Goal: Task Accomplishment & Management: Complete application form

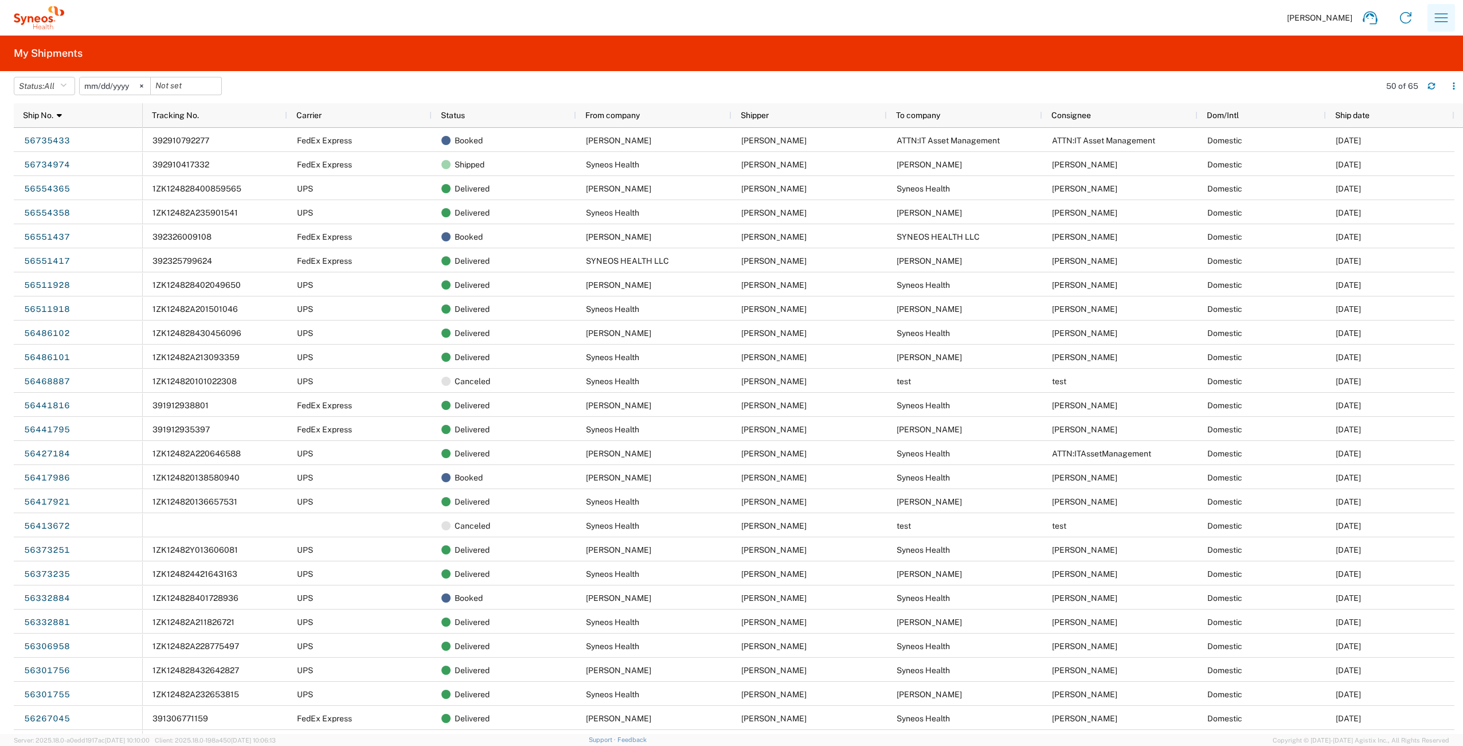
click at [1440, 11] on icon "button" at bounding box center [1441, 18] width 18 height 18
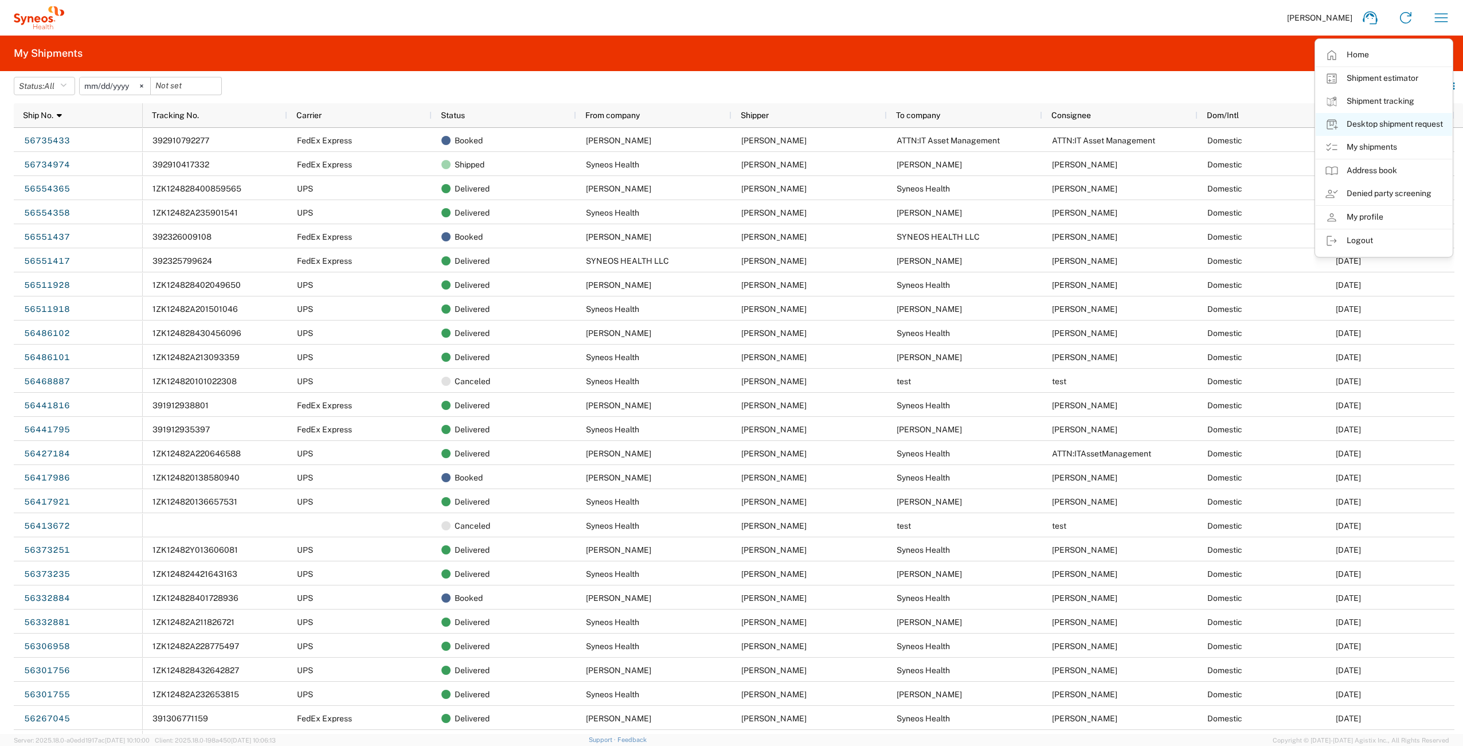
click at [1381, 122] on link "Desktop shipment request" at bounding box center [1384, 124] width 136 height 23
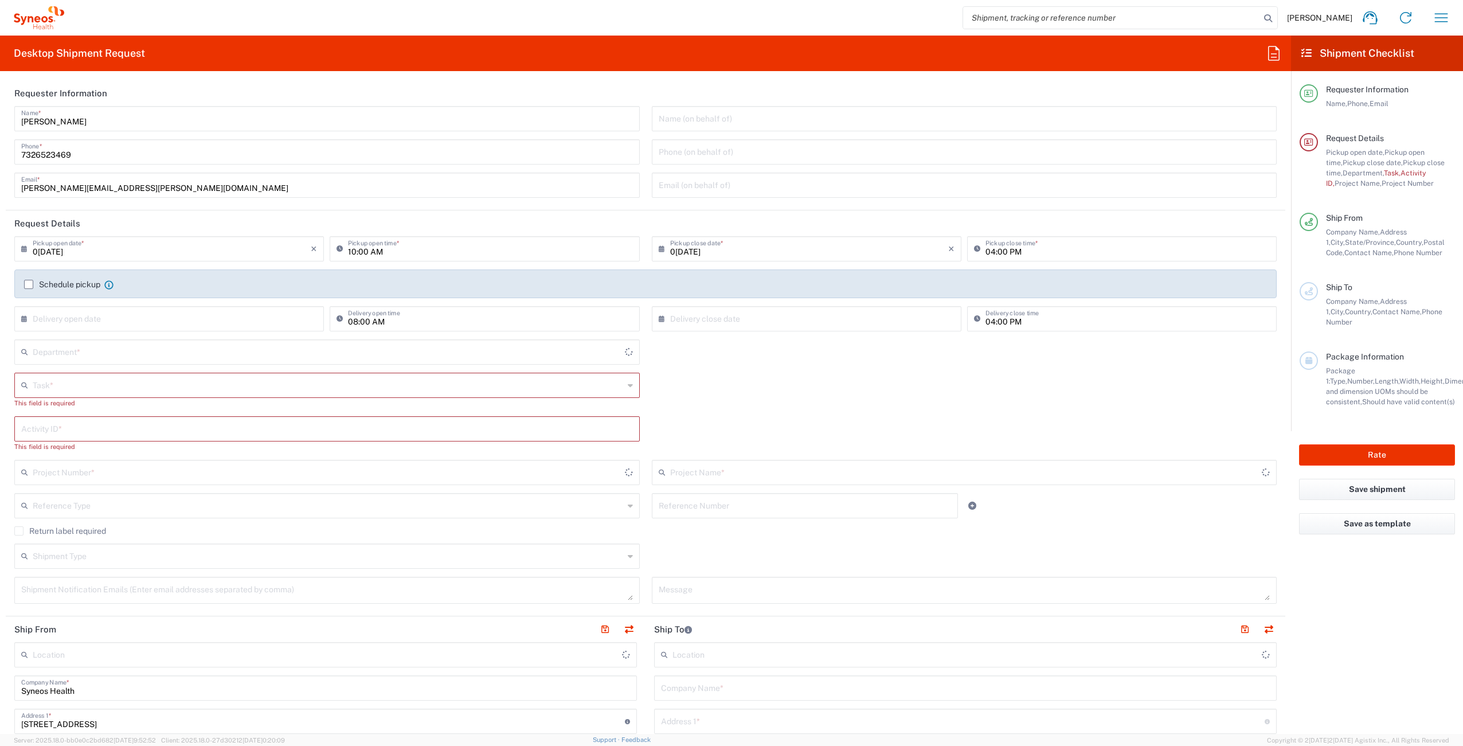
type input "[US_STATE]"
type input "[GEOGRAPHIC_DATA]"
type input "4510"
type input "Syneos Health Commercial Servi- [GEOGRAPHIC_DATA] [GEOGRAPHIC_DATA]"
click at [80, 380] on input "text" at bounding box center [328, 384] width 591 height 20
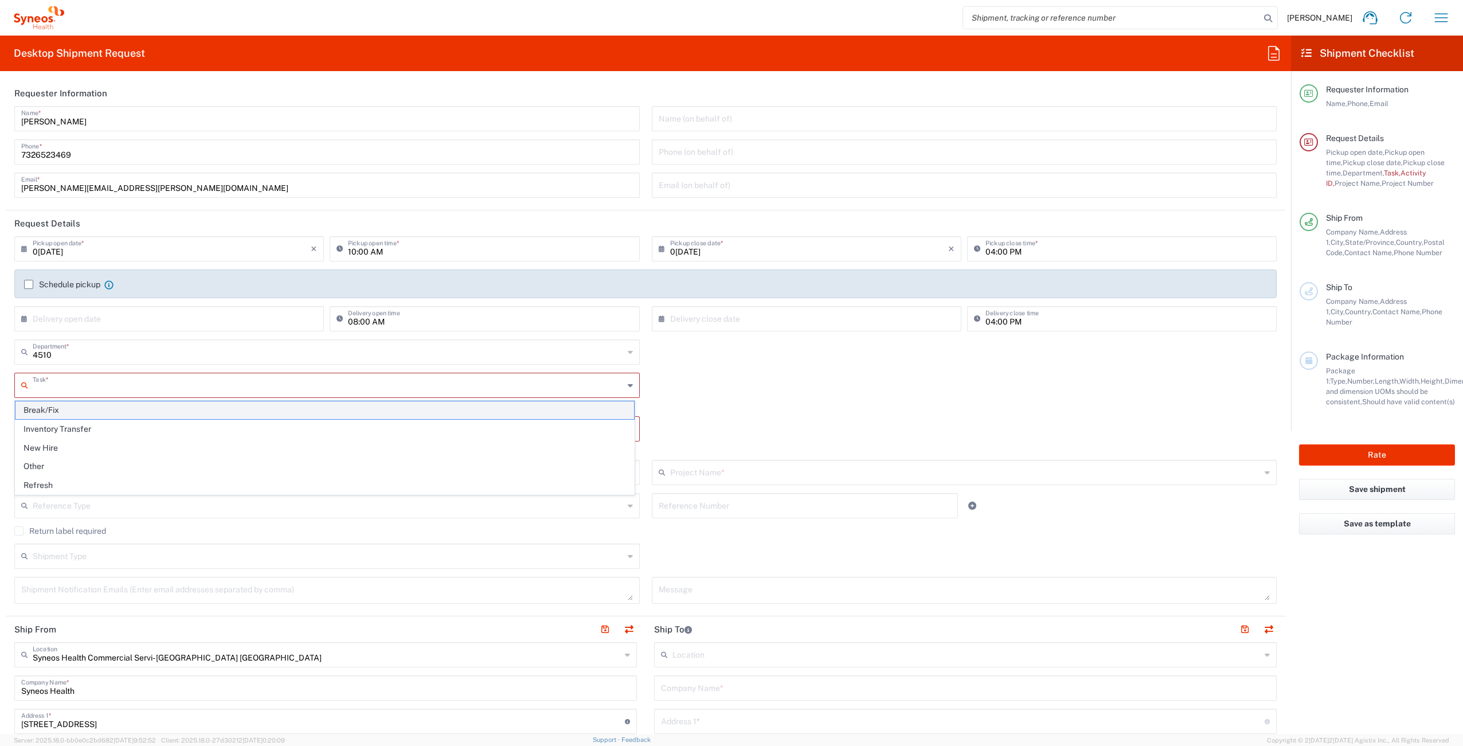
click at [83, 406] on span "Break/Fix" at bounding box center [324, 410] width 619 height 18
type input "Break/Fix"
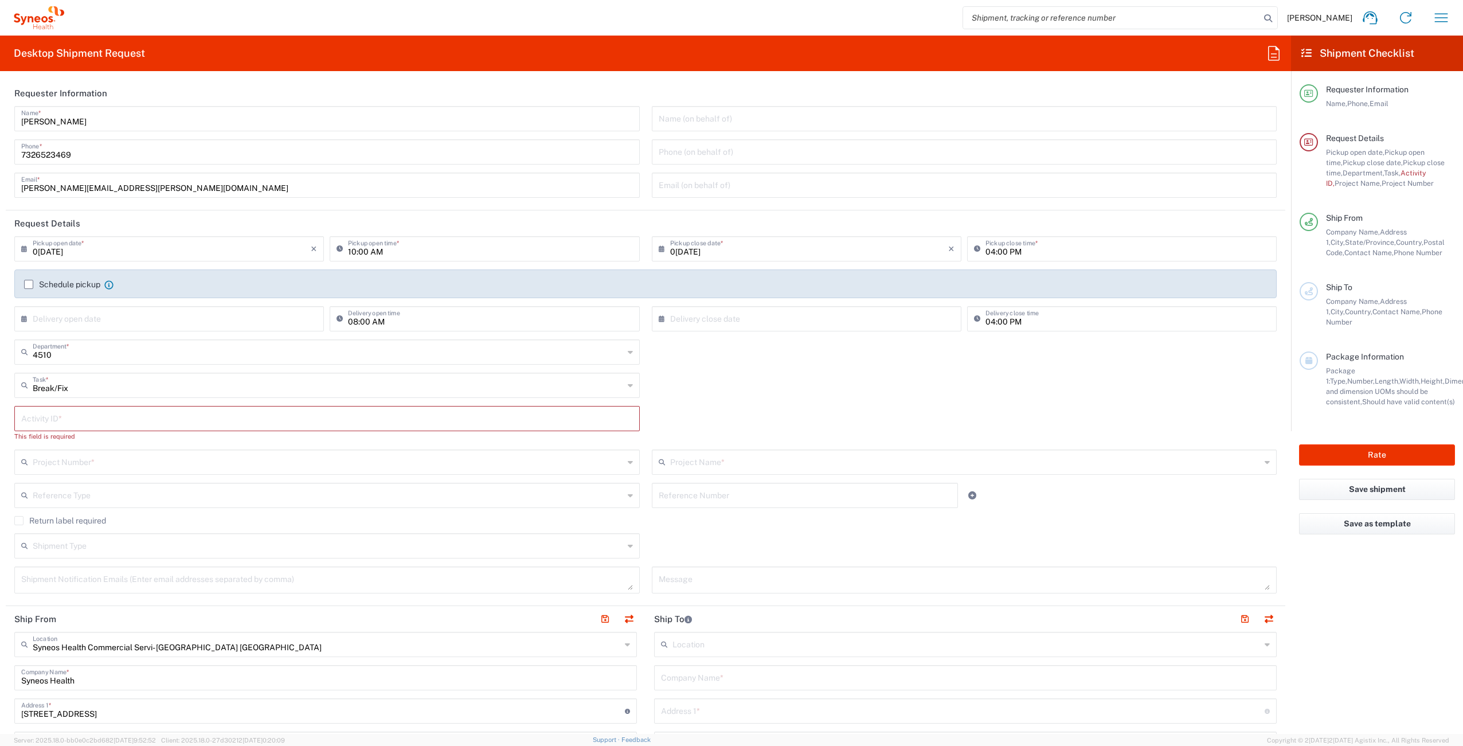
click at [83, 420] on input "text" at bounding box center [327, 418] width 612 height 20
paste input "INC2641784"
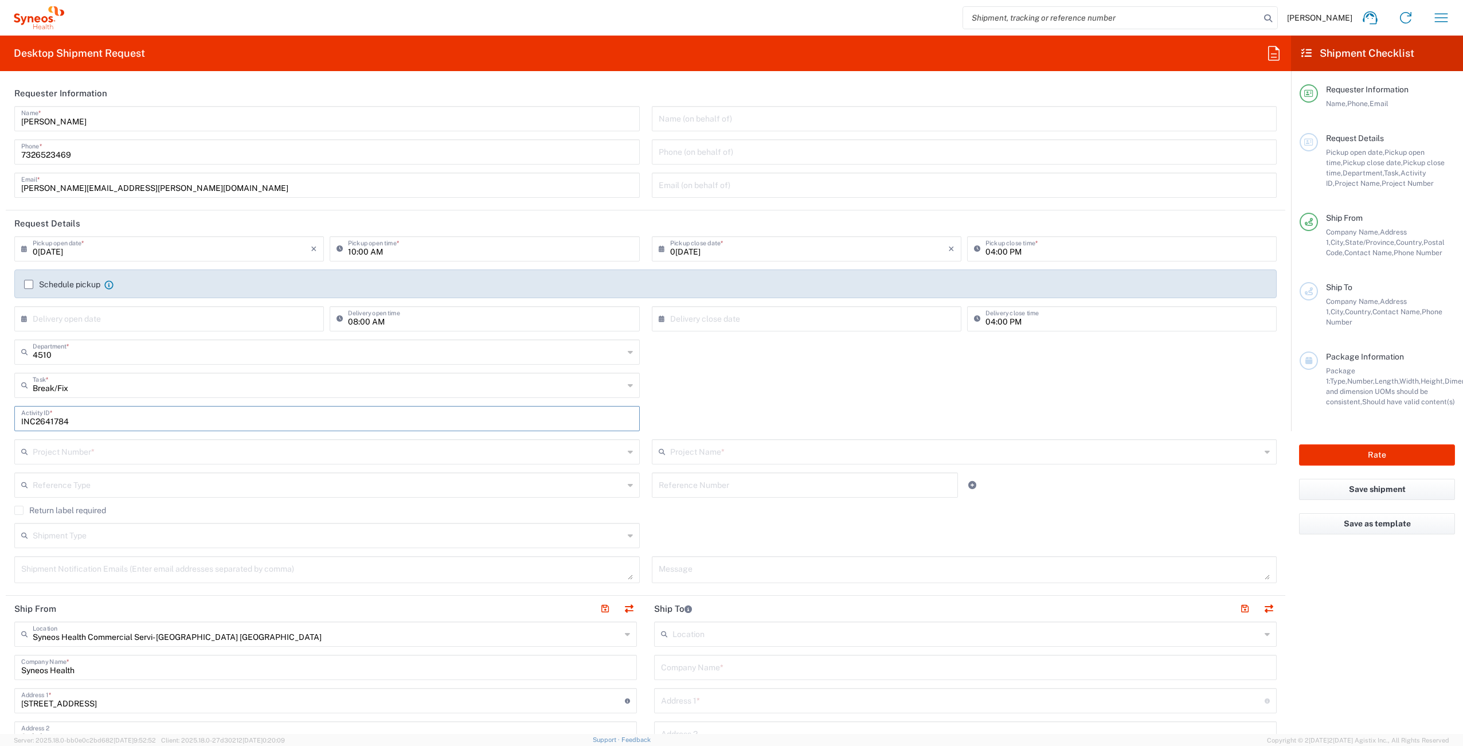
type input "INC2641784"
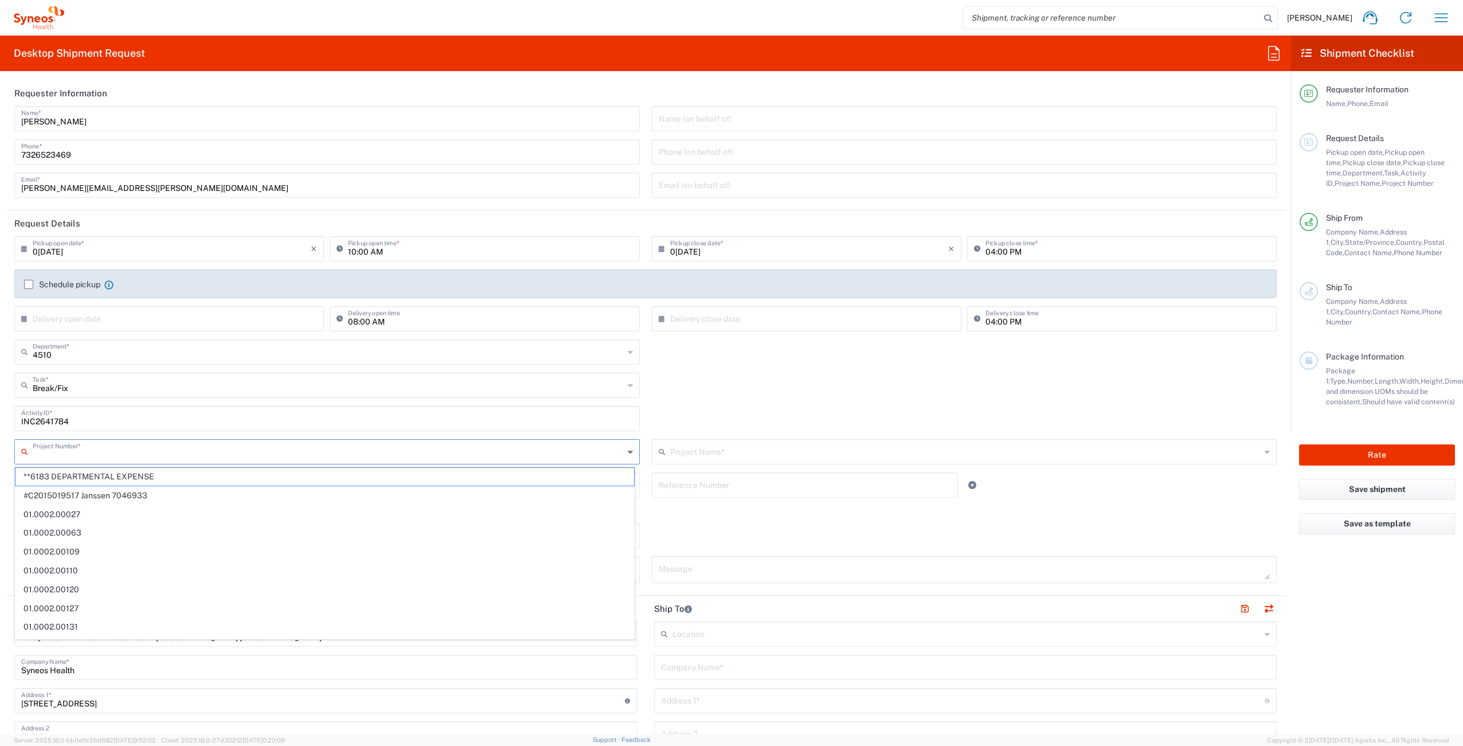
click at [131, 453] on input "text" at bounding box center [328, 451] width 591 height 20
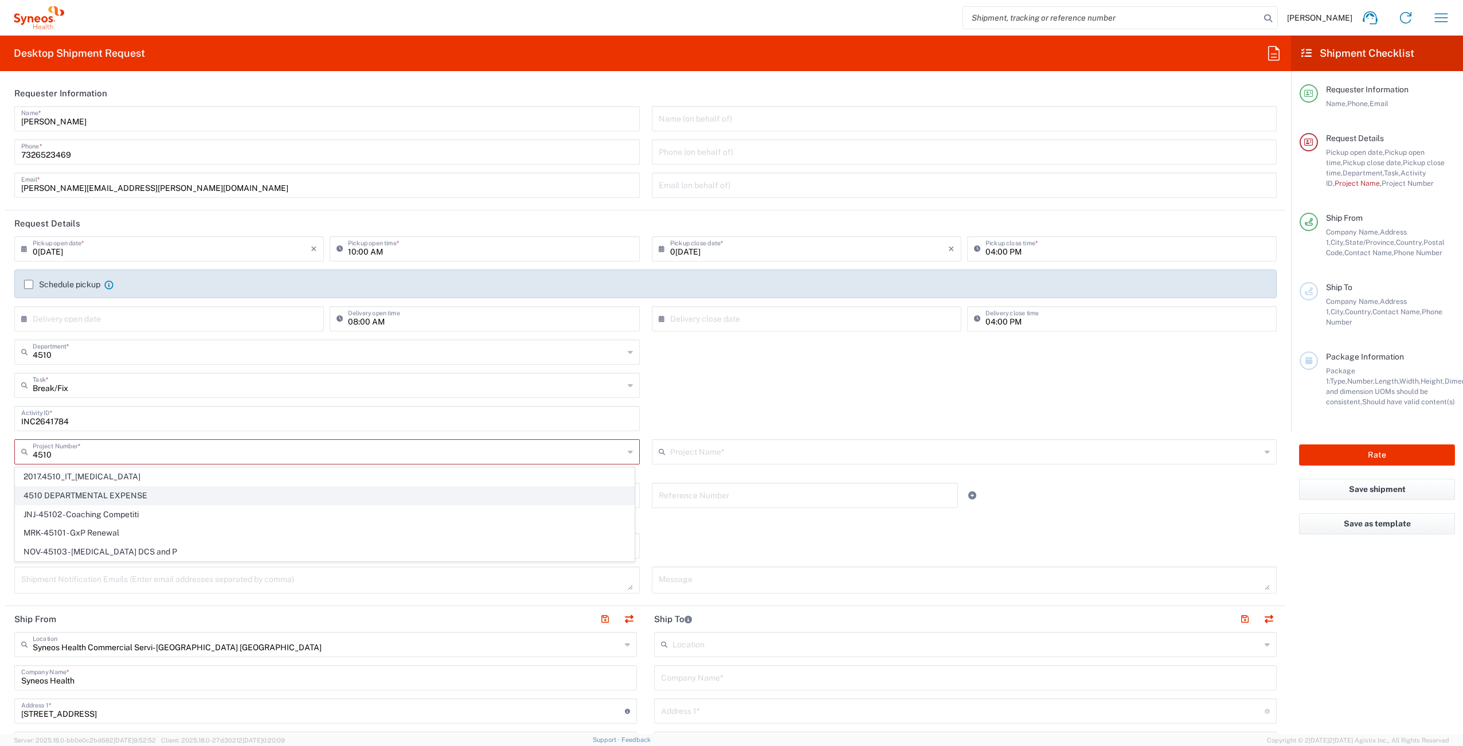
click at [157, 493] on span "4510 DEPARTMENTAL EXPENSE" at bounding box center [324, 496] width 619 height 18
type input "4510 DEPARTMENTAL EXPENSE"
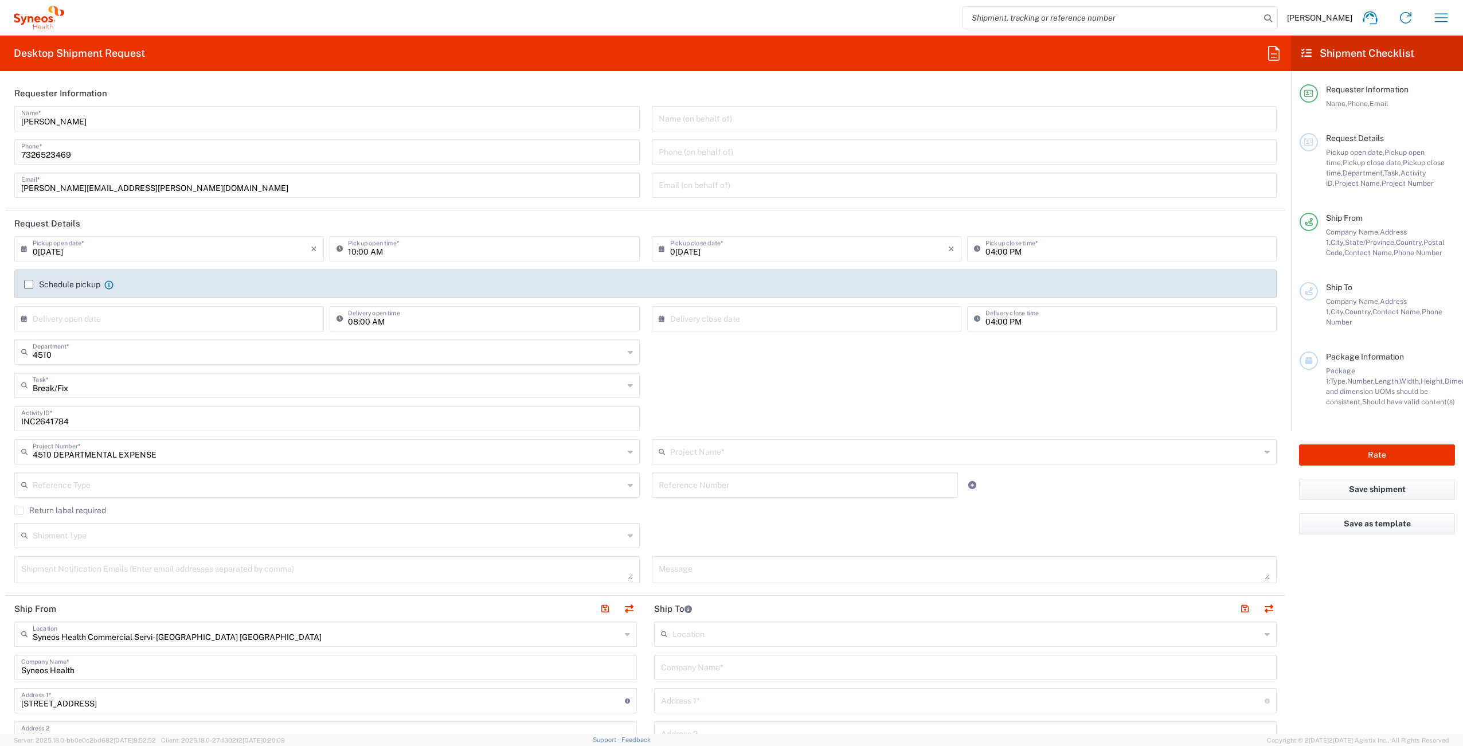
type input "4510 DEPARTMENTAL EXPENSE"
click at [21, 510] on label "Return label required" at bounding box center [60, 510] width 92 height 9
click at [19, 510] on input "Return label required" at bounding box center [19, 510] width 0 height 0
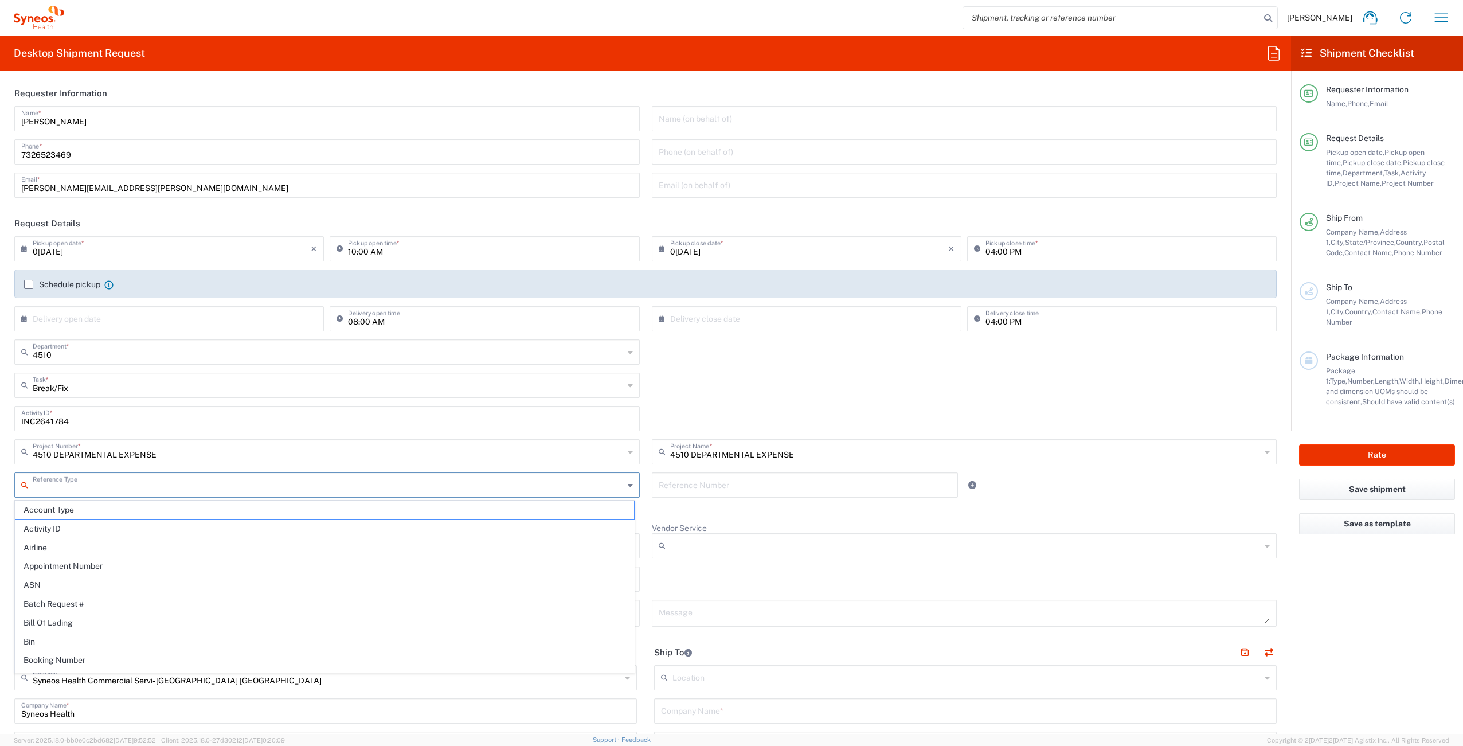
click at [75, 484] on input "text" at bounding box center [328, 484] width 591 height 20
click at [756, 510] on agx-checkbox-control "Return label required" at bounding box center [645, 510] width 1263 height 9
click at [144, 542] on input "Vendor" at bounding box center [328, 546] width 591 height 18
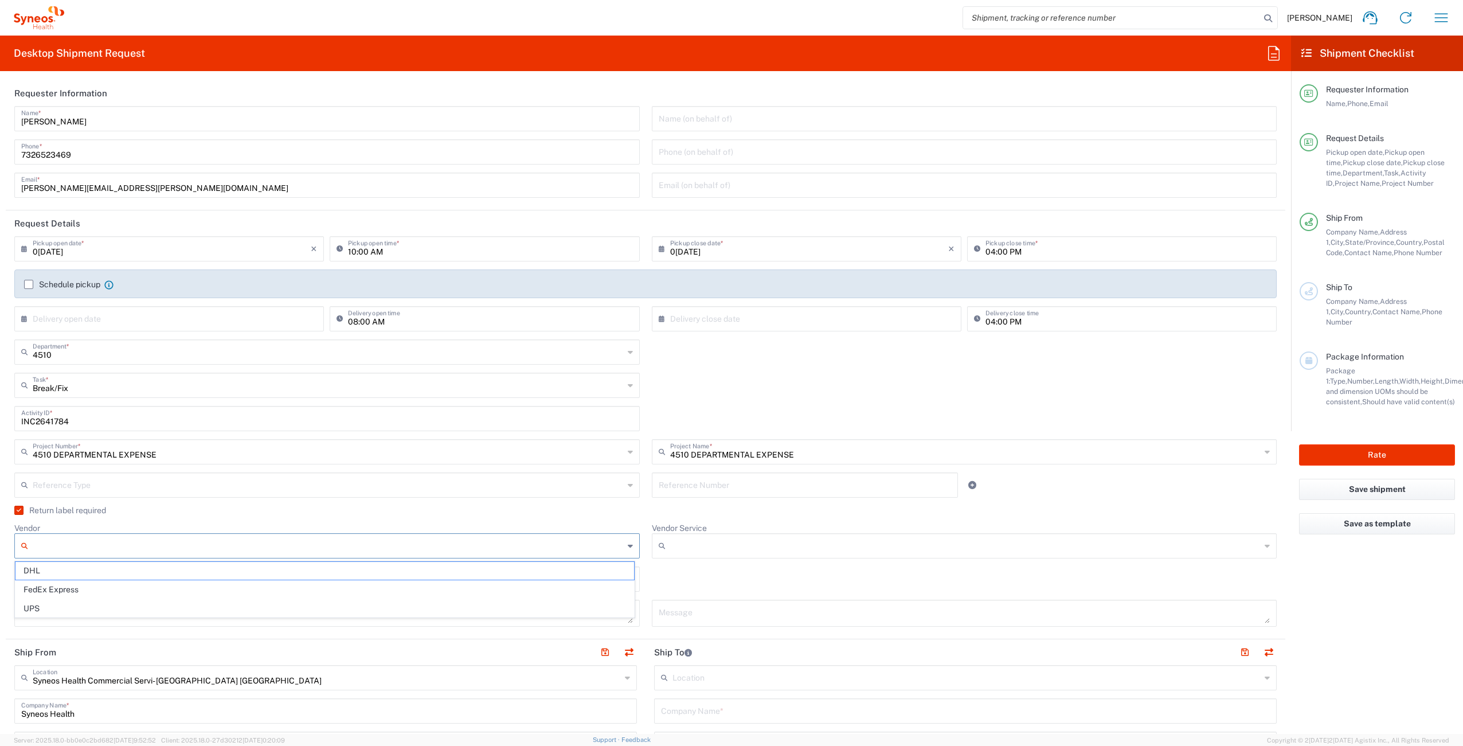
click at [116, 602] on span "UPS" at bounding box center [324, 609] width 619 height 18
type input "UPS"
click at [687, 541] on input "Vendor Service" at bounding box center [965, 546] width 591 height 18
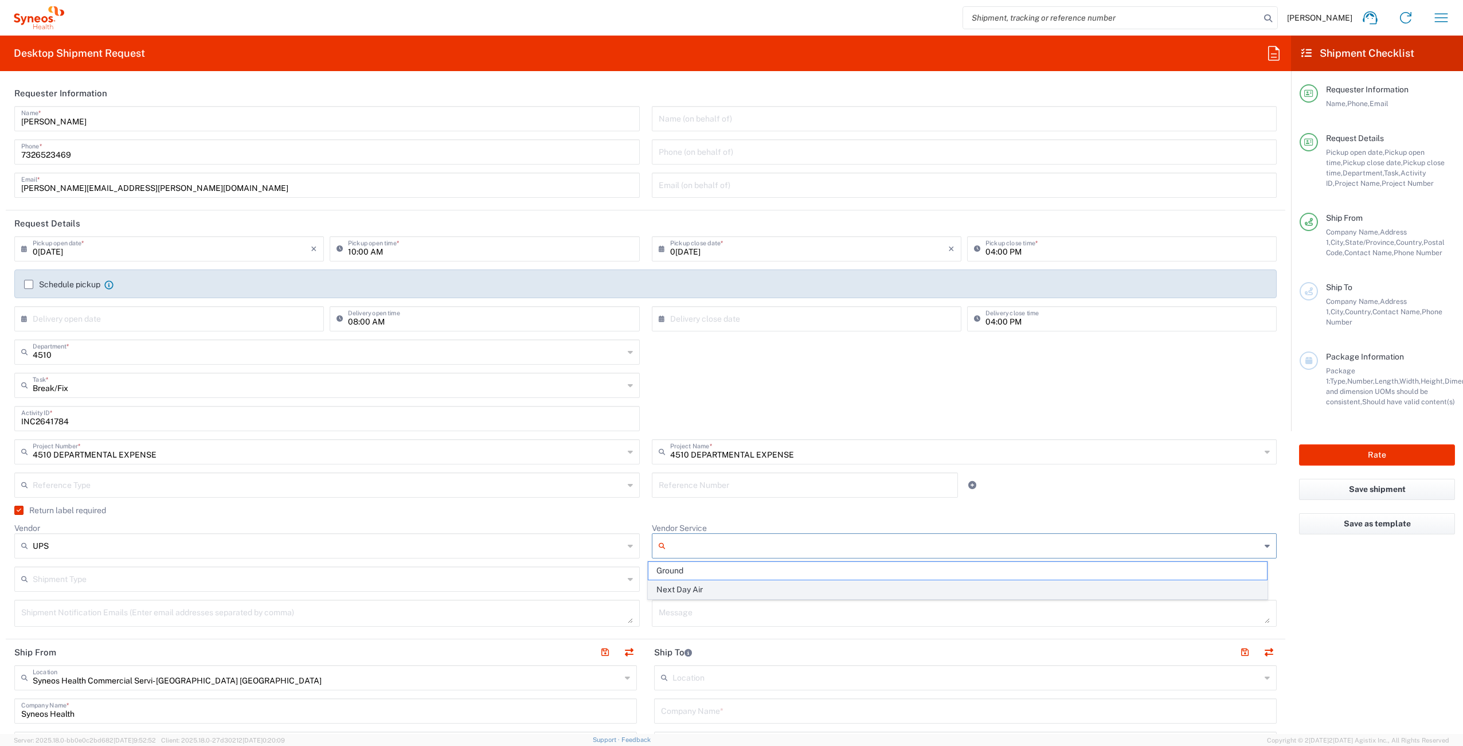
click at [702, 585] on span "Next Day Air" at bounding box center [958, 590] width 619 height 18
type input "Next Day Air"
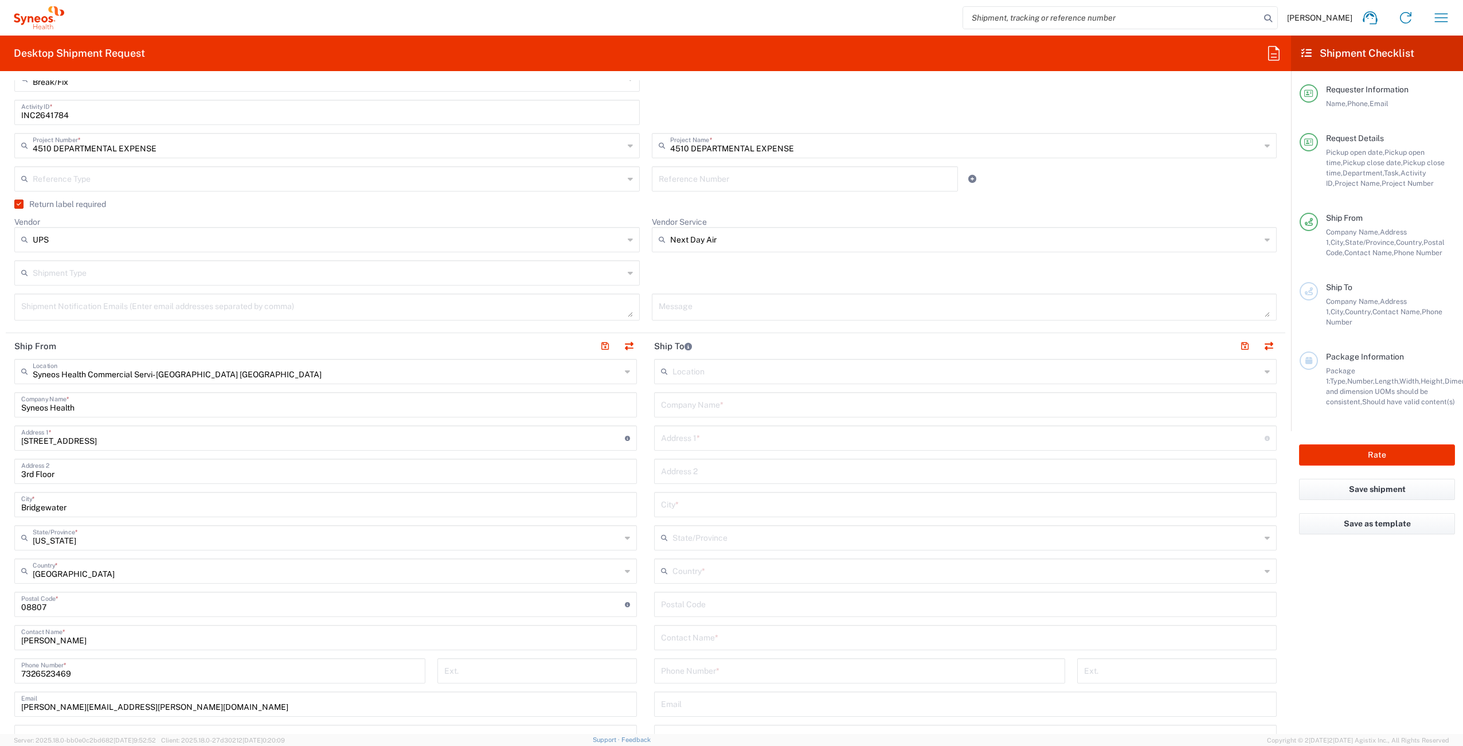
scroll to position [322, 0]
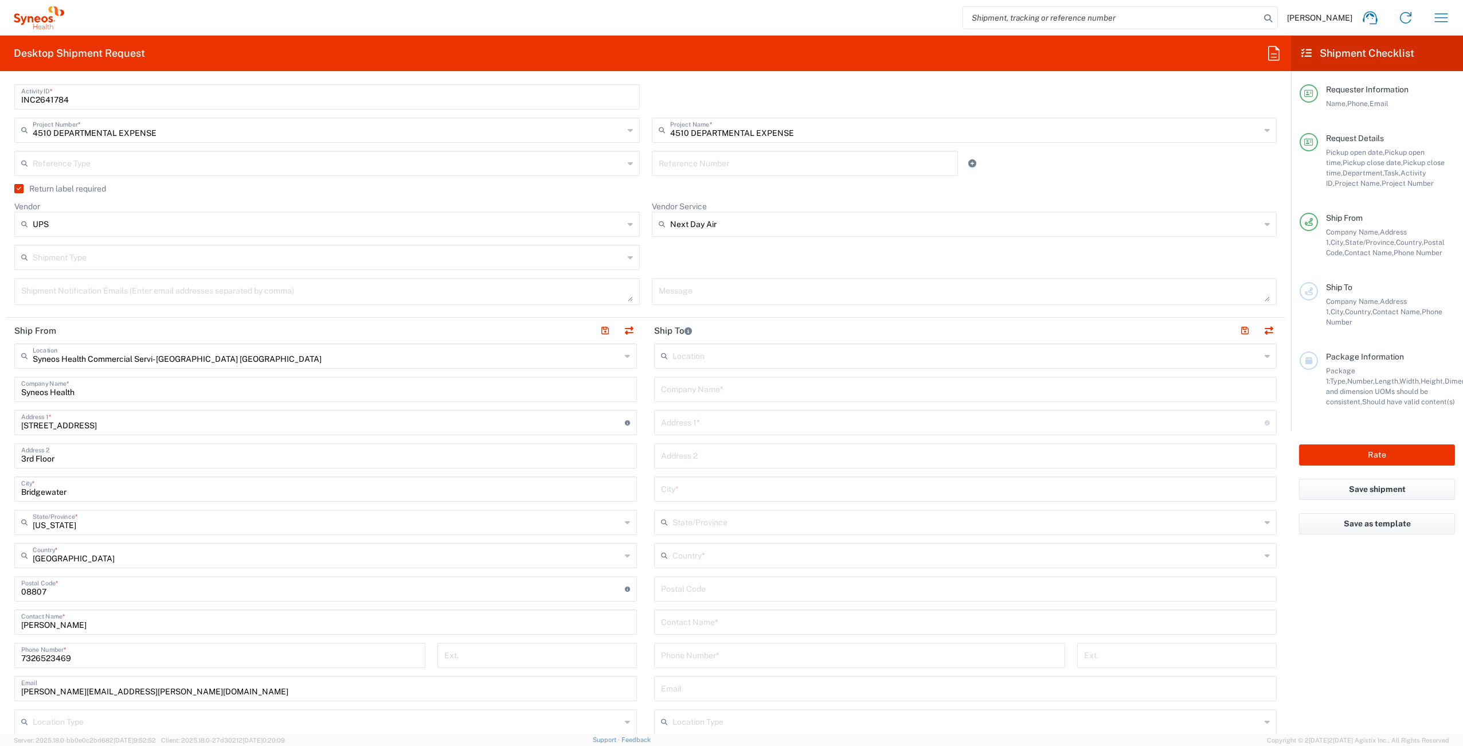
click at [720, 390] on input "text" at bounding box center [965, 388] width 609 height 20
paste input "[PERSON_NAME]"
type input "[PERSON_NAME]"
click at [714, 619] on input "text" at bounding box center [965, 621] width 609 height 20
paste input "[PERSON_NAME]"
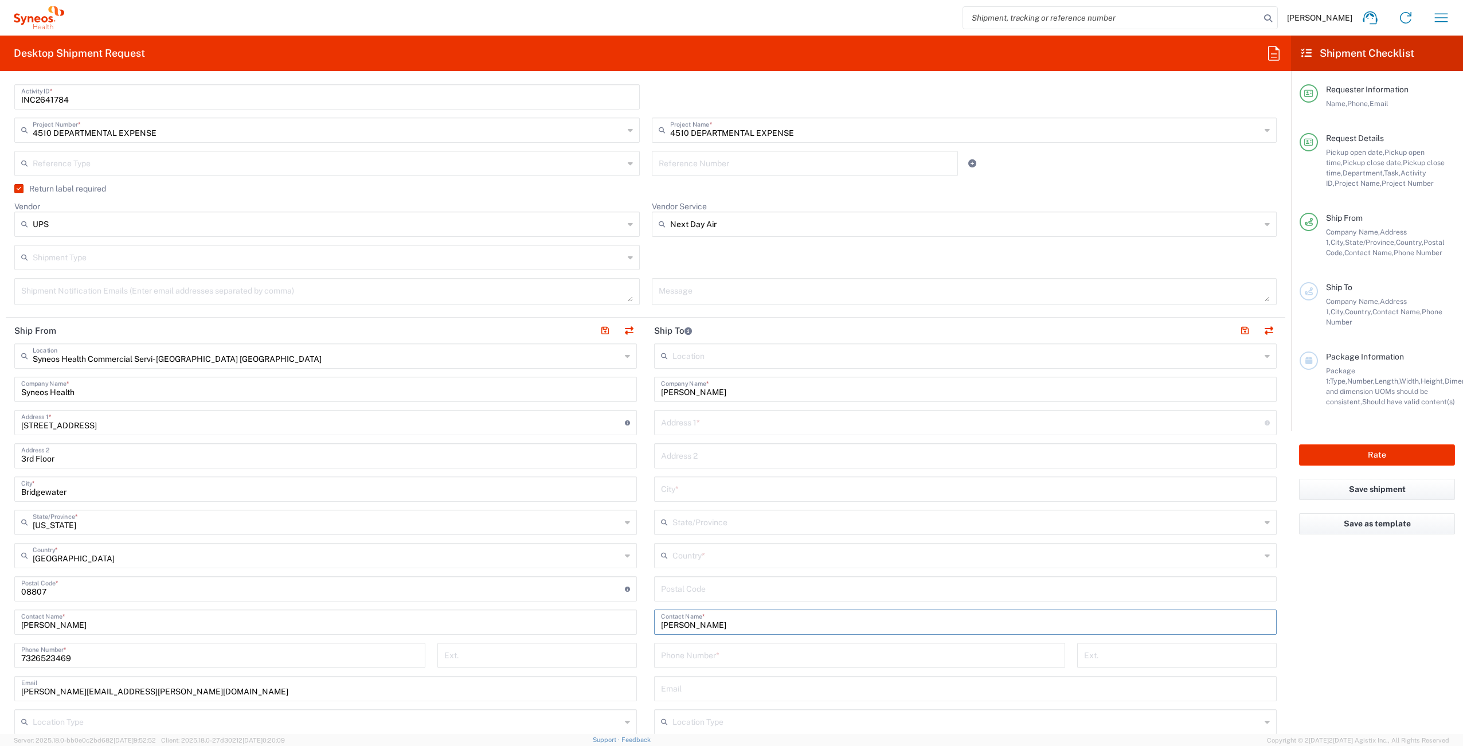
type input "[PERSON_NAME]"
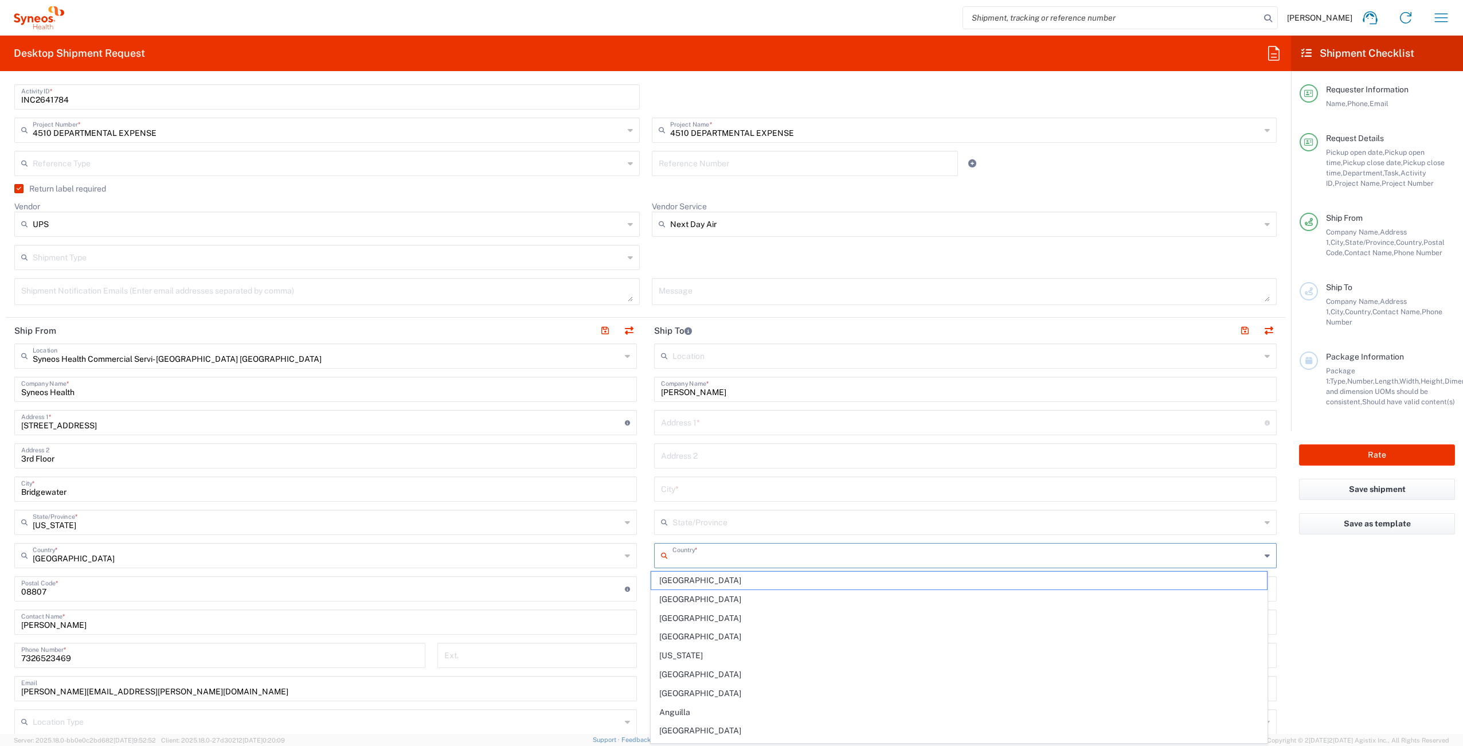
click at [745, 557] on input "text" at bounding box center [967, 555] width 588 height 20
type input "u"
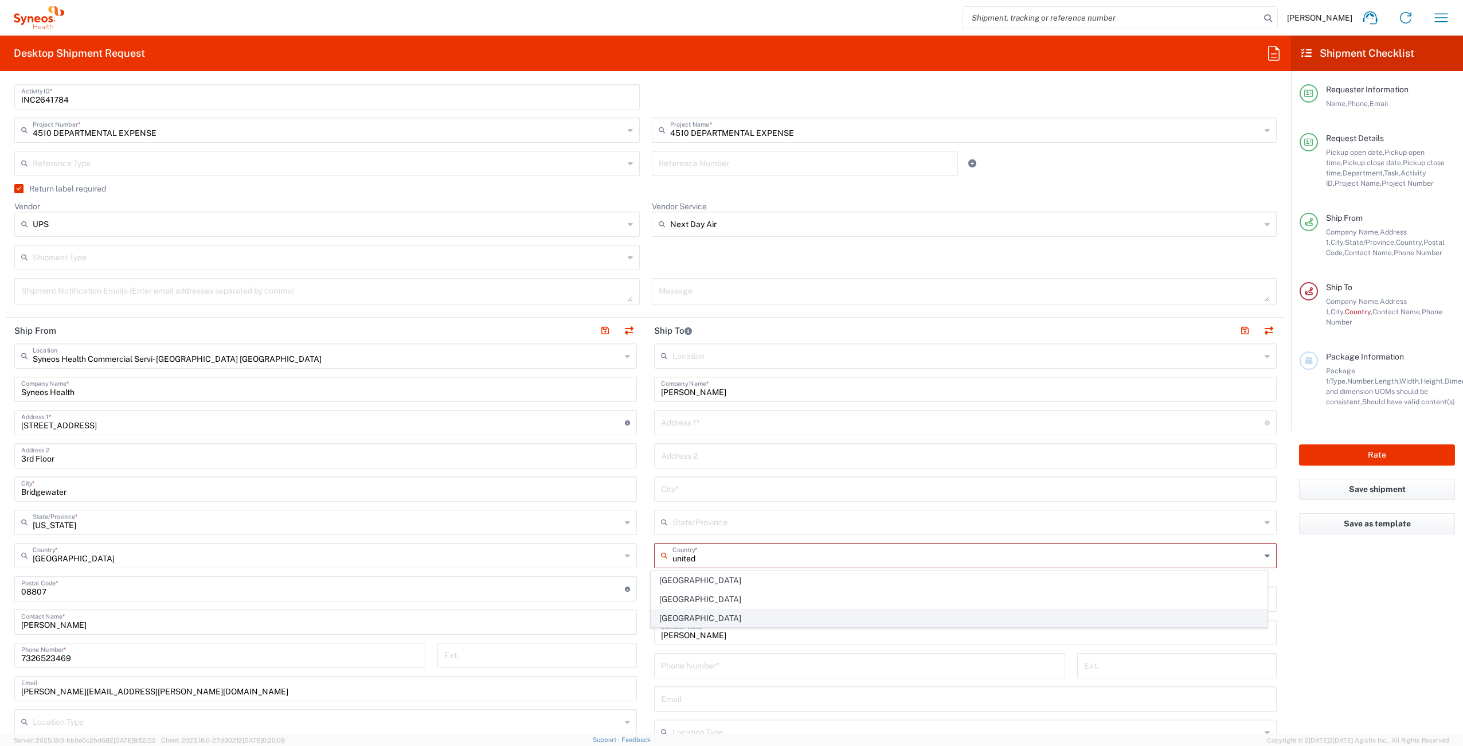
click at [817, 622] on span "[GEOGRAPHIC_DATA]" at bounding box center [959, 619] width 616 height 18
type input "[GEOGRAPHIC_DATA]"
click at [752, 589] on input "undefined" at bounding box center [963, 588] width 604 height 20
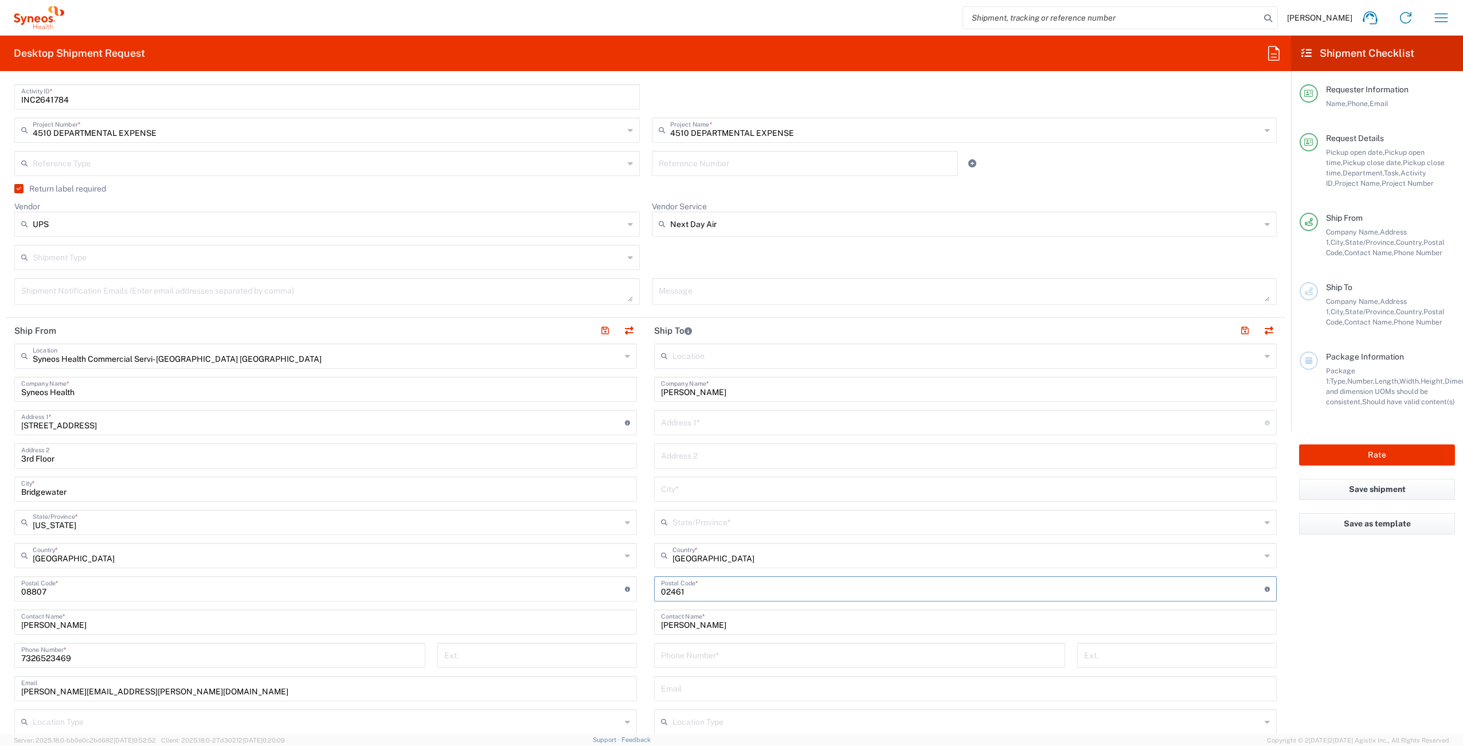
type input "02461"
click at [705, 659] on input "tel" at bounding box center [859, 654] width 397 height 20
paste input "[PHONE_NUMBER]"
type input "6177350698"
click at [715, 688] on input "text" at bounding box center [965, 688] width 609 height 20
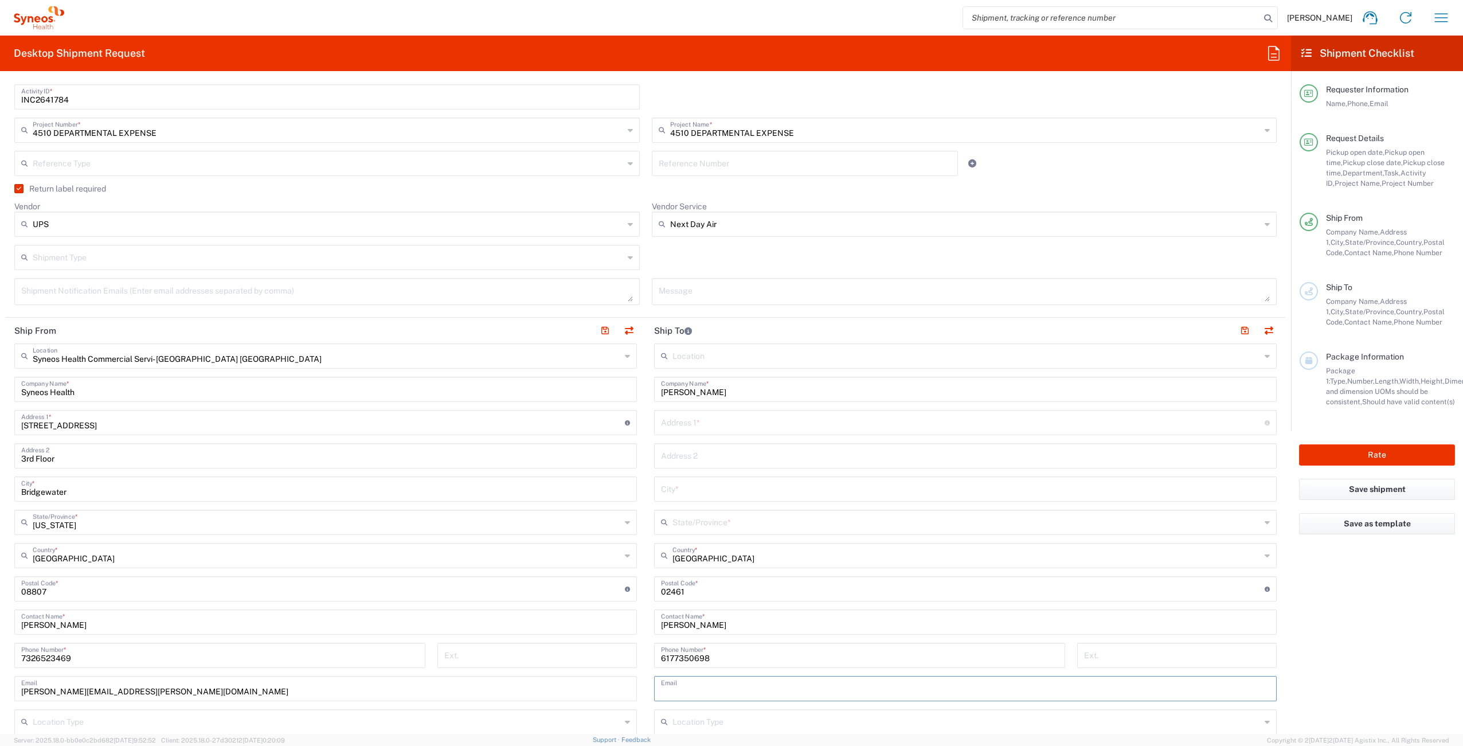
paste input "[PERSON_NAME][EMAIL_ADDRESS][PERSON_NAME][DOMAIN_NAME]"
type input "[PERSON_NAME][EMAIL_ADDRESS][PERSON_NAME][DOMAIN_NAME]"
click at [731, 425] on input "text" at bounding box center [963, 422] width 604 height 20
paste input "[STREET_ADDRESS]"
type input "[STREET_ADDRESS]"
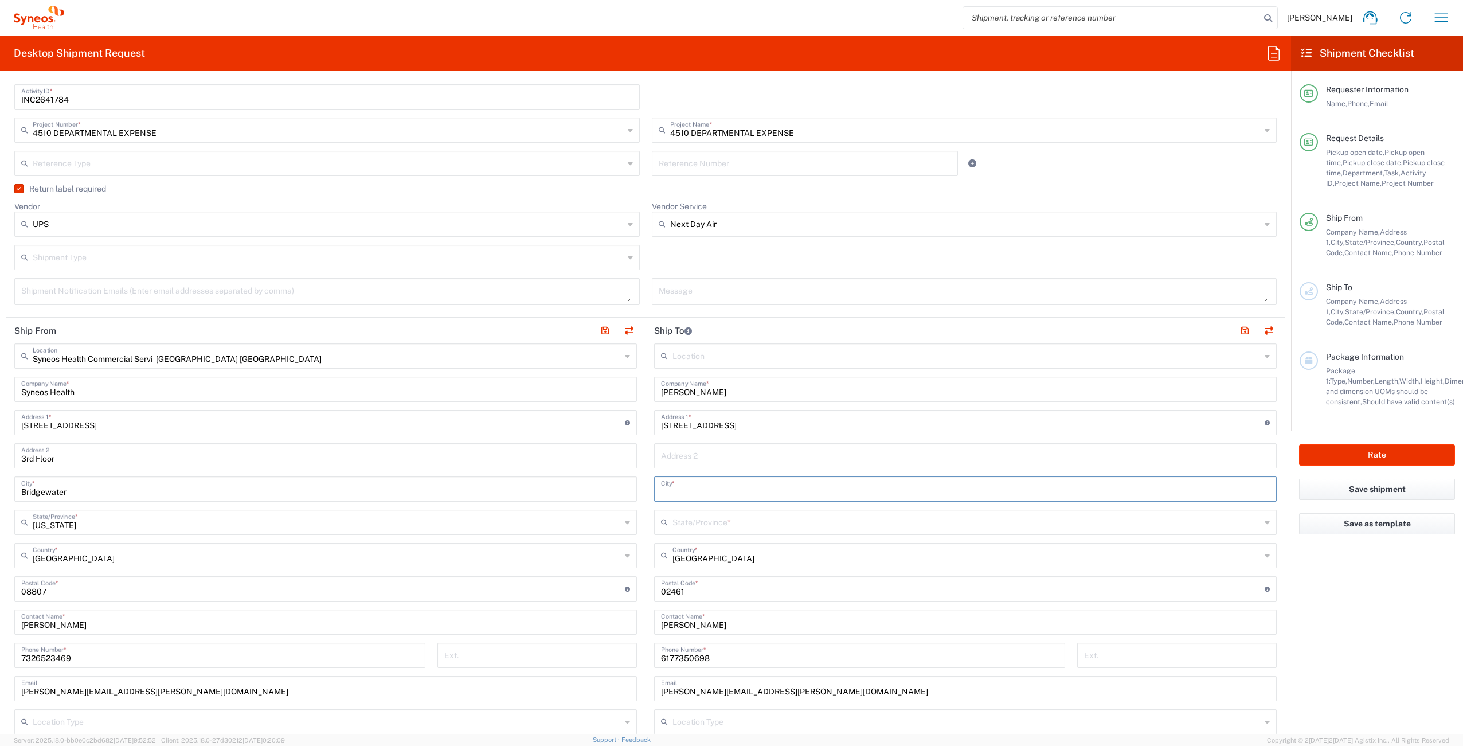
click at [704, 493] on input "text" at bounding box center [965, 488] width 609 height 20
paste input "[PERSON_NAME][GEOGRAPHIC_DATA]"
type input "[PERSON_NAME][GEOGRAPHIC_DATA]"
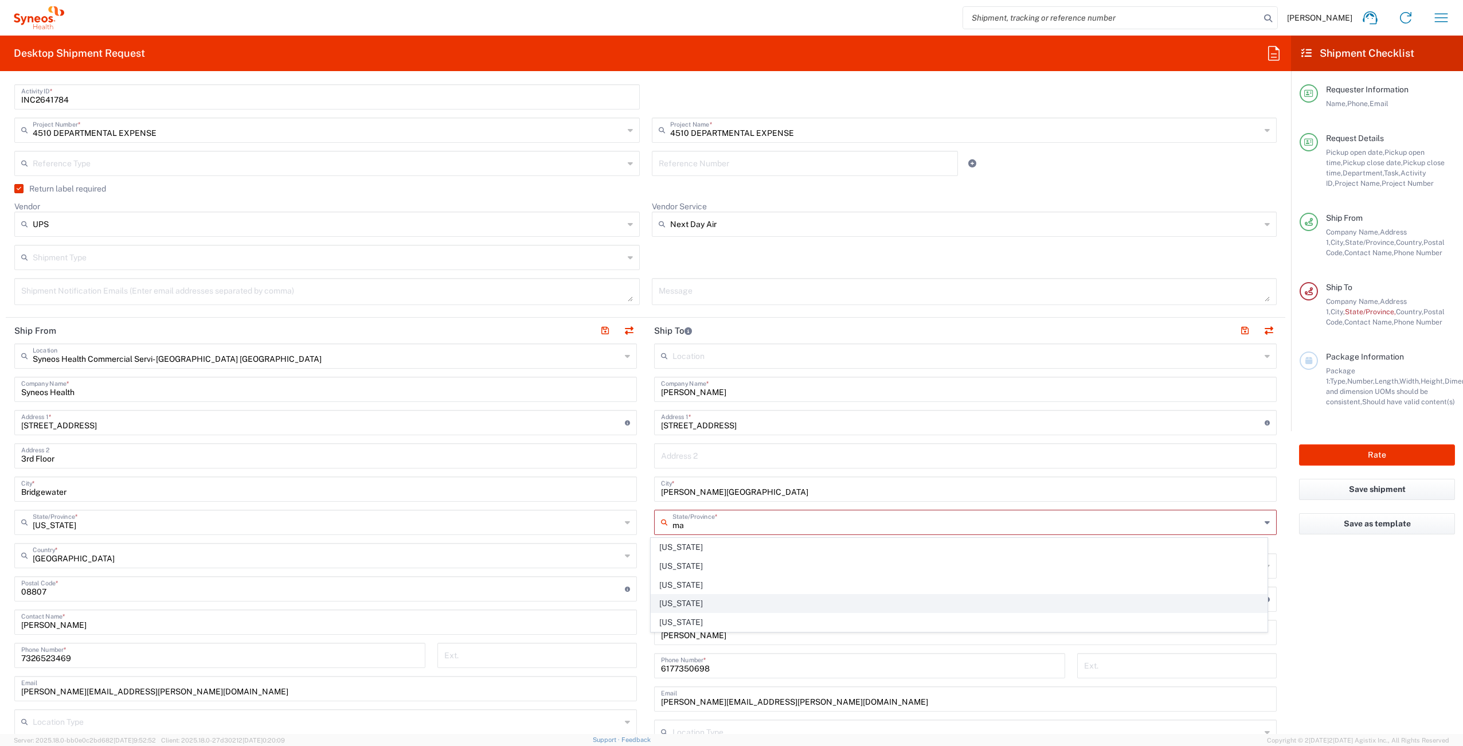
click at [741, 603] on span "[US_STATE]" at bounding box center [959, 604] width 616 height 18
type input "[US_STATE]"
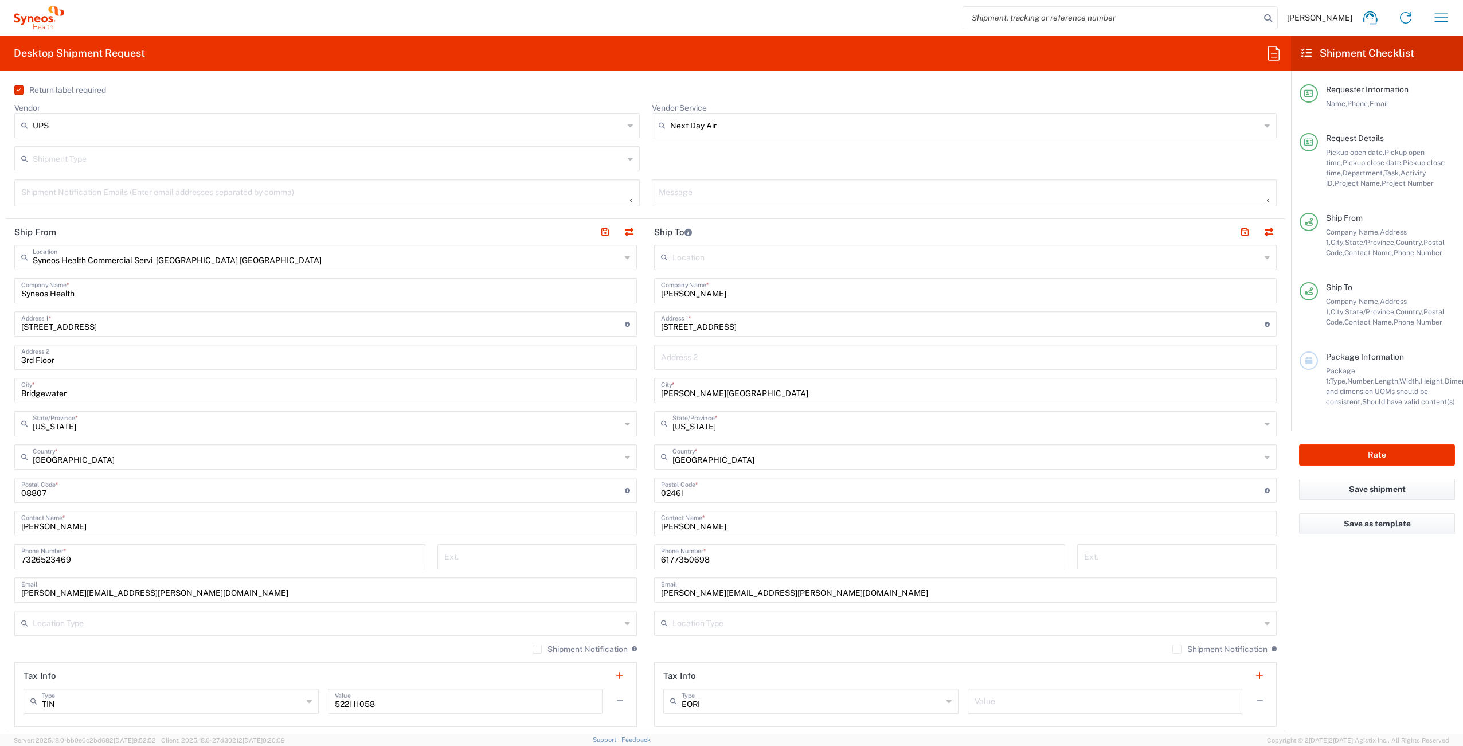
scroll to position [465, 0]
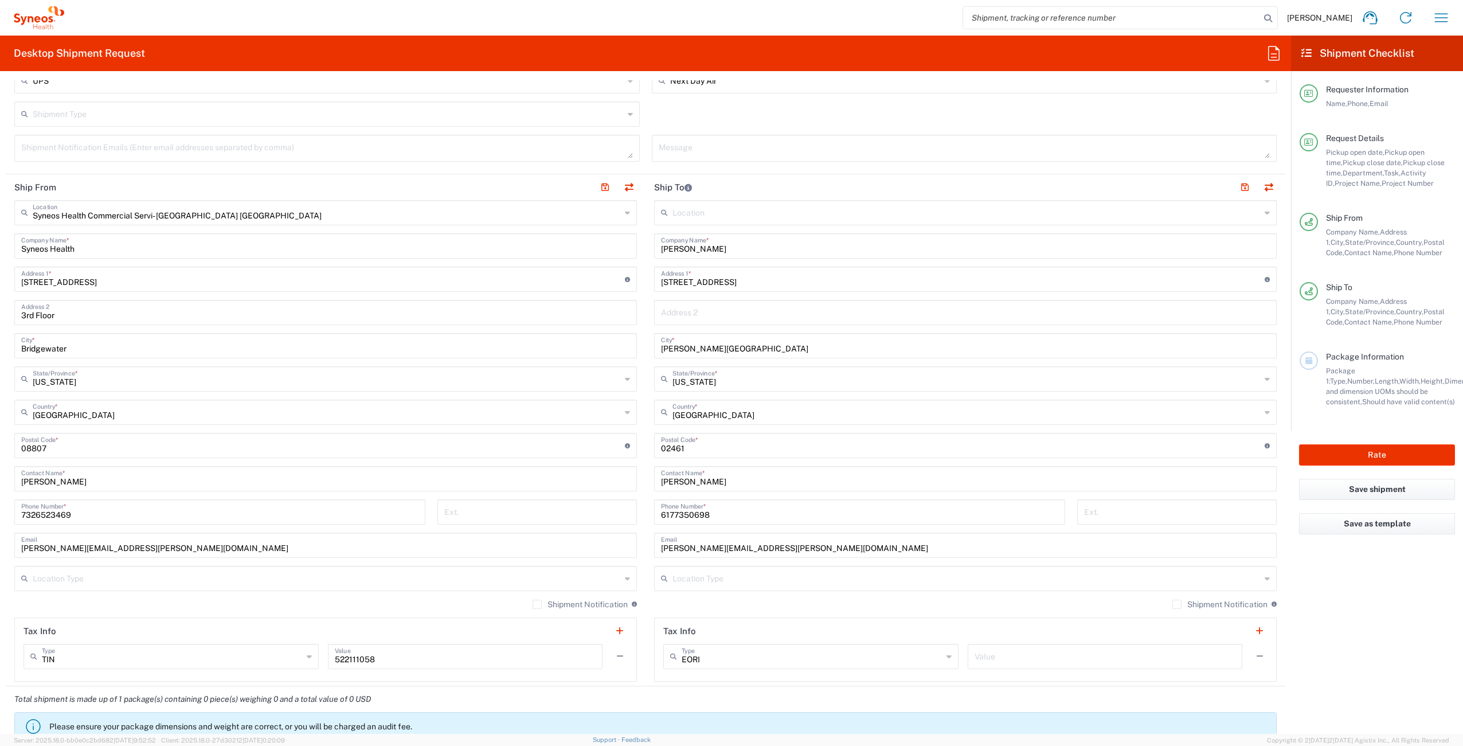
click at [1173, 604] on label "Shipment Notification" at bounding box center [1220, 604] width 95 height 9
click at [1177, 604] on input "Shipment Notification" at bounding box center [1177, 604] width 0 height 0
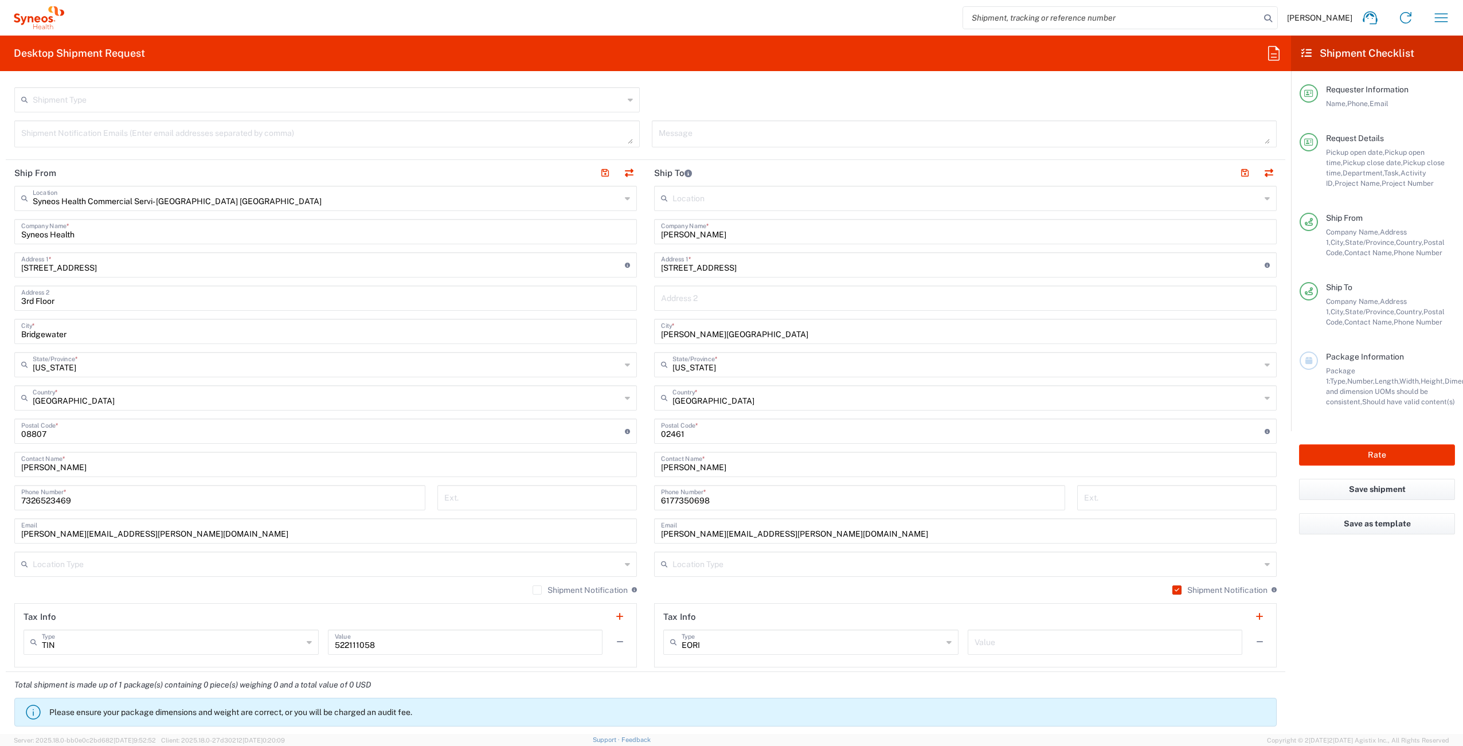
scroll to position [675, 0]
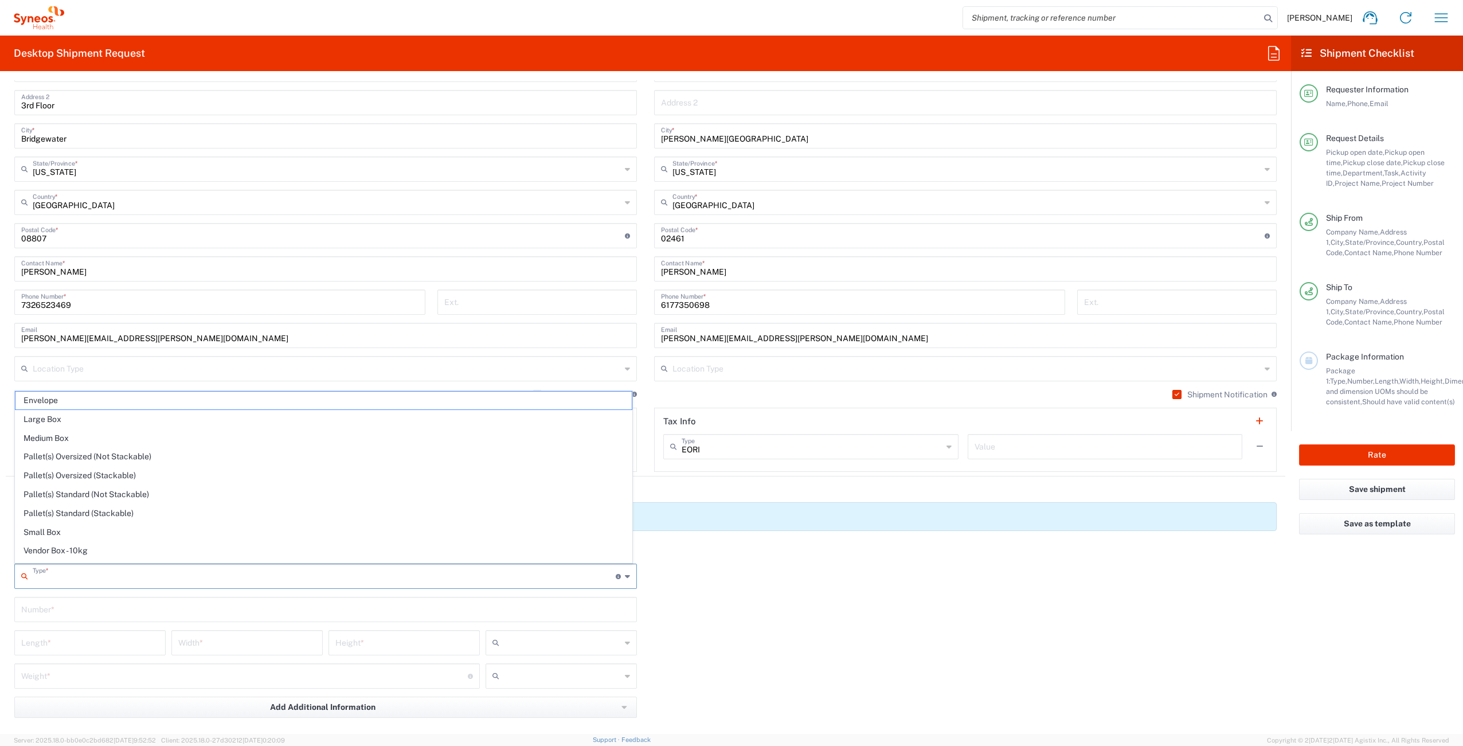
click at [98, 579] on input "text" at bounding box center [324, 575] width 583 height 20
click at [105, 558] on span "Your Packaging" at bounding box center [323, 554] width 616 height 18
type input "Your Packaging"
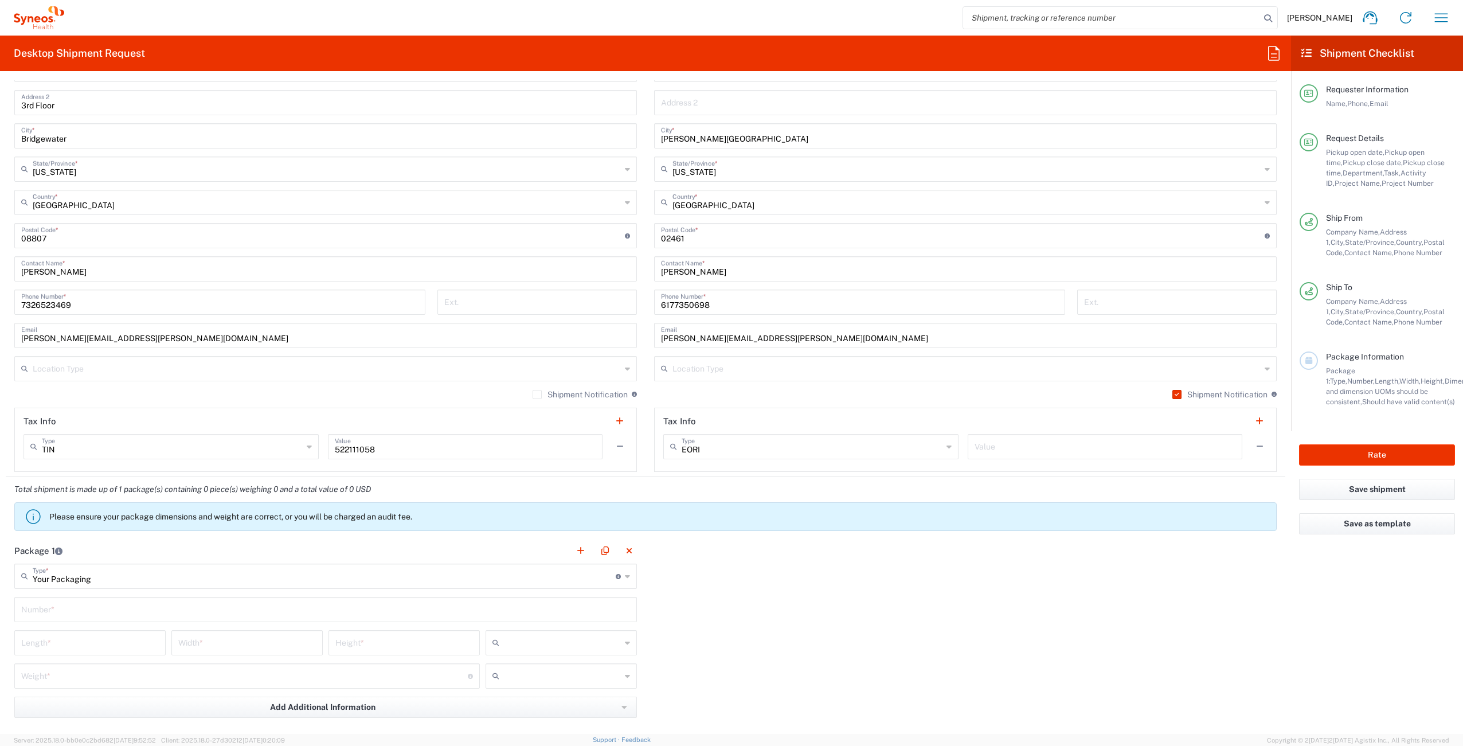
click at [87, 613] on input "text" at bounding box center [325, 609] width 609 height 20
type input "1"
click at [91, 633] on input "number" at bounding box center [90, 642] width 138 height 20
type input "16"
type input "12"
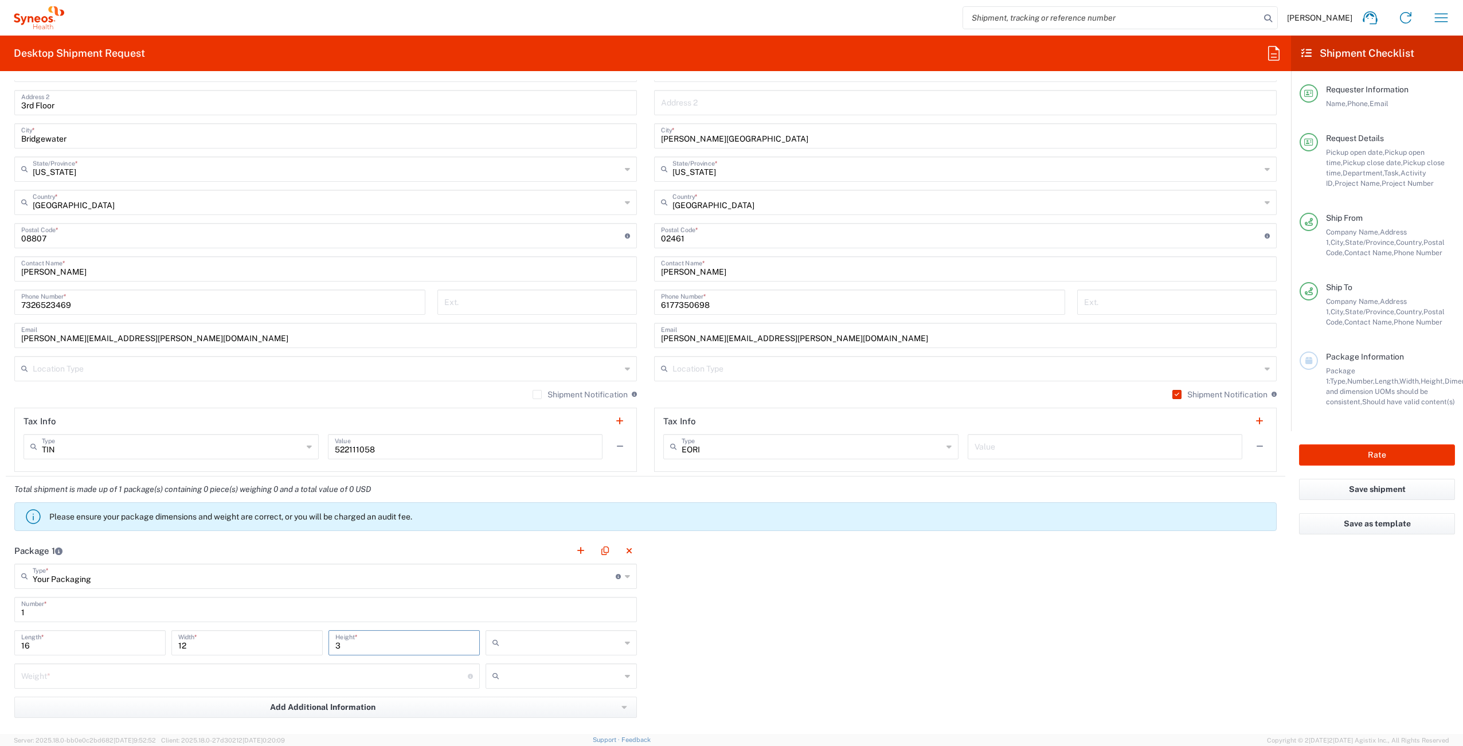
type input "3"
click at [552, 639] on input "text" at bounding box center [562, 643] width 117 height 18
click at [560, 701] on span "in" at bounding box center [557, 706] width 148 height 18
type input "in"
click at [138, 679] on input "number" at bounding box center [244, 675] width 447 height 20
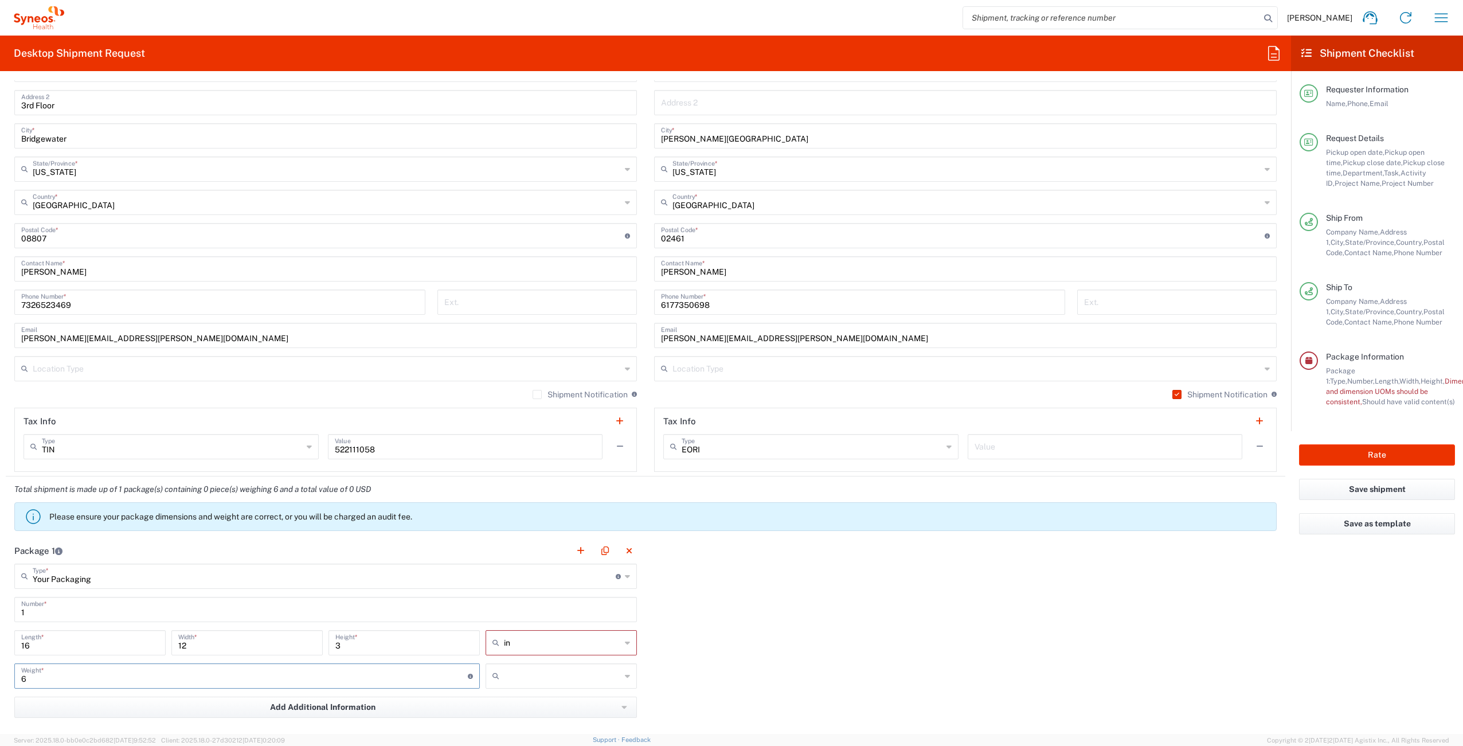
type input "6"
click at [521, 677] on input "text" at bounding box center [562, 676] width 117 height 18
click at [522, 713] on span "lbs" at bounding box center [557, 720] width 148 height 18
type input "lbs"
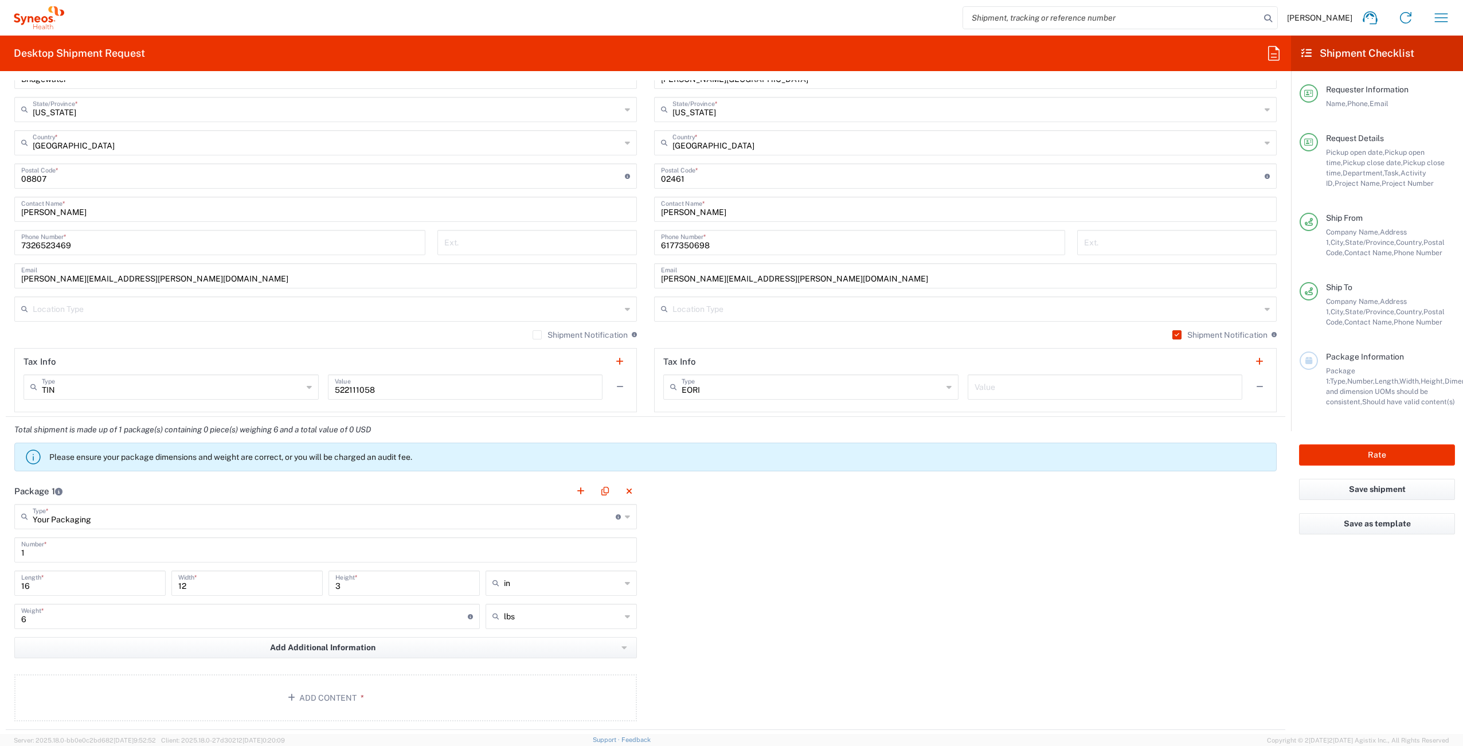
scroll to position [874, 0]
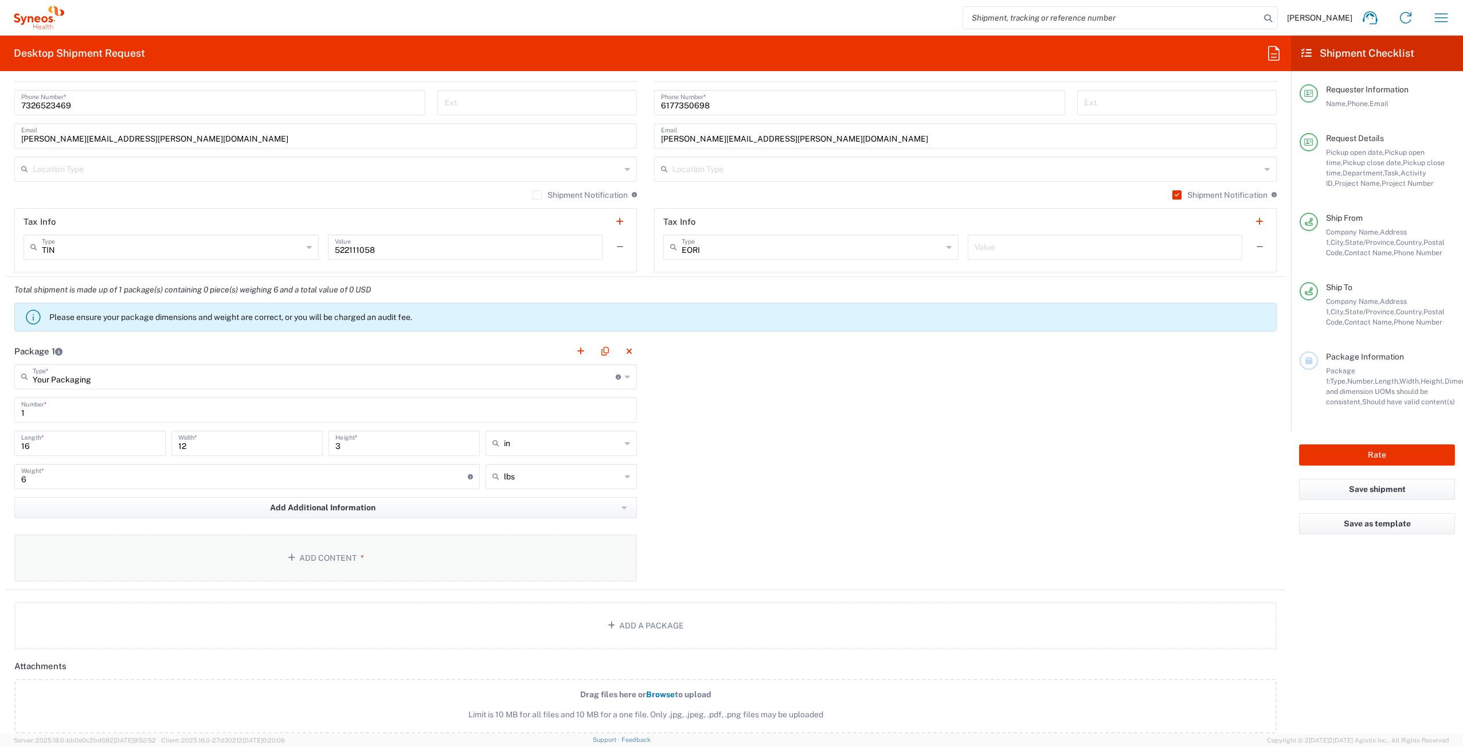
click at [296, 565] on button "Add Content *" at bounding box center [325, 557] width 623 height 47
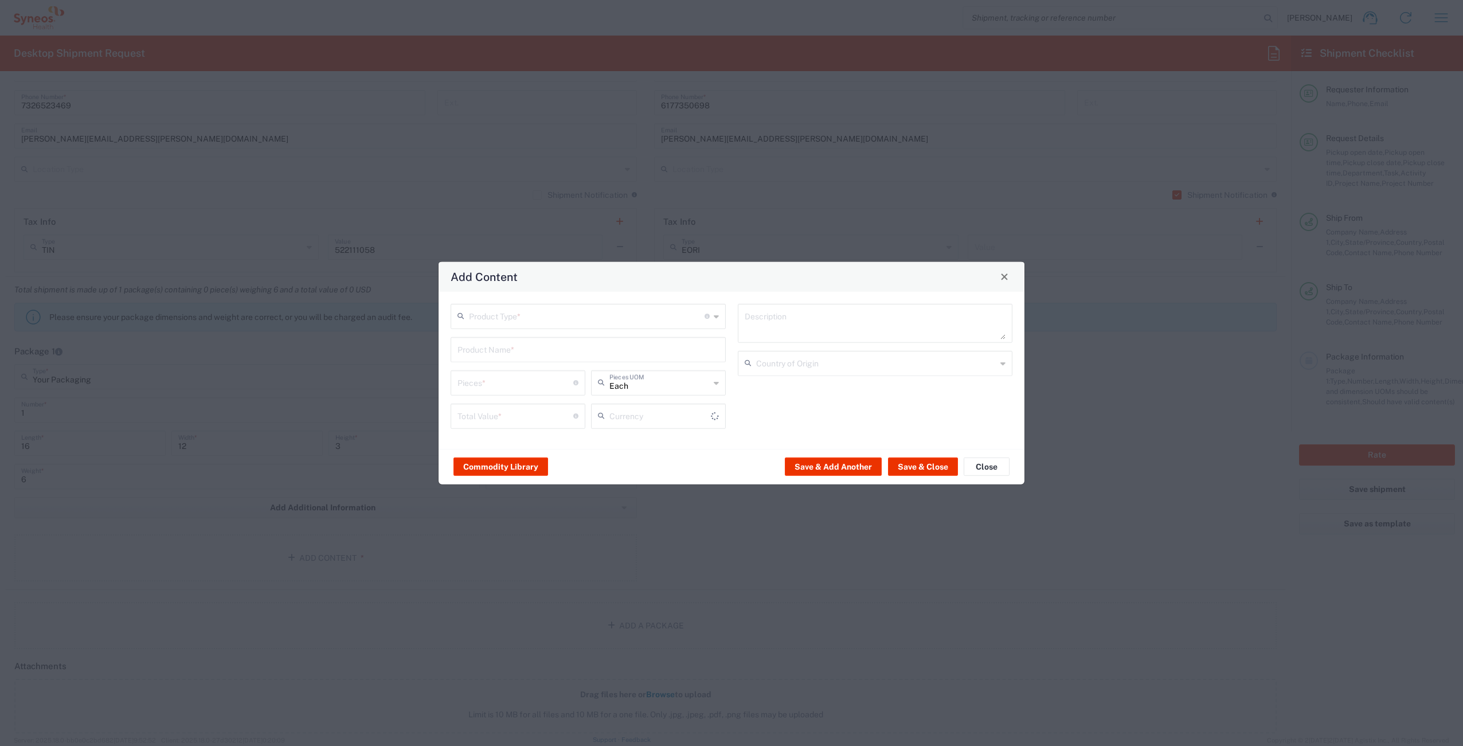
type input "US Dollar"
click at [569, 322] on input "text" at bounding box center [587, 315] width 236 height 20
click at [538, 357] on span "General Commodity" at bounding box center [588, 360] width 273 height 18
type input "General Commodity"
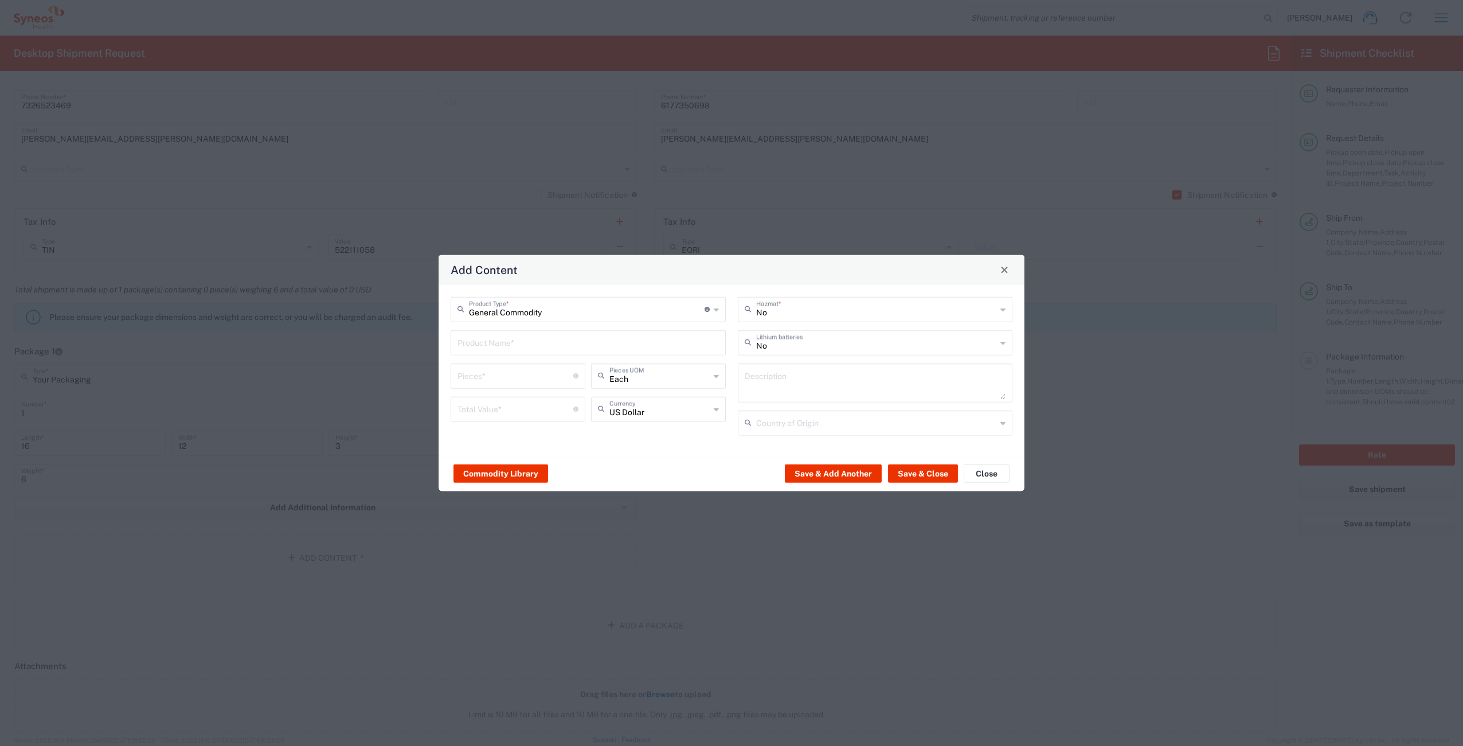
click at [530, 350] on input "text" at bounding box center [588, 341] width 261 height 20
type input "SURFAC"
click at [413, 327] on div "Add Content General Commodity Product Type * Document: Paper document generated…" at bounding box center [731, 373] width 1463 height 746
type input "S"
type input "M"
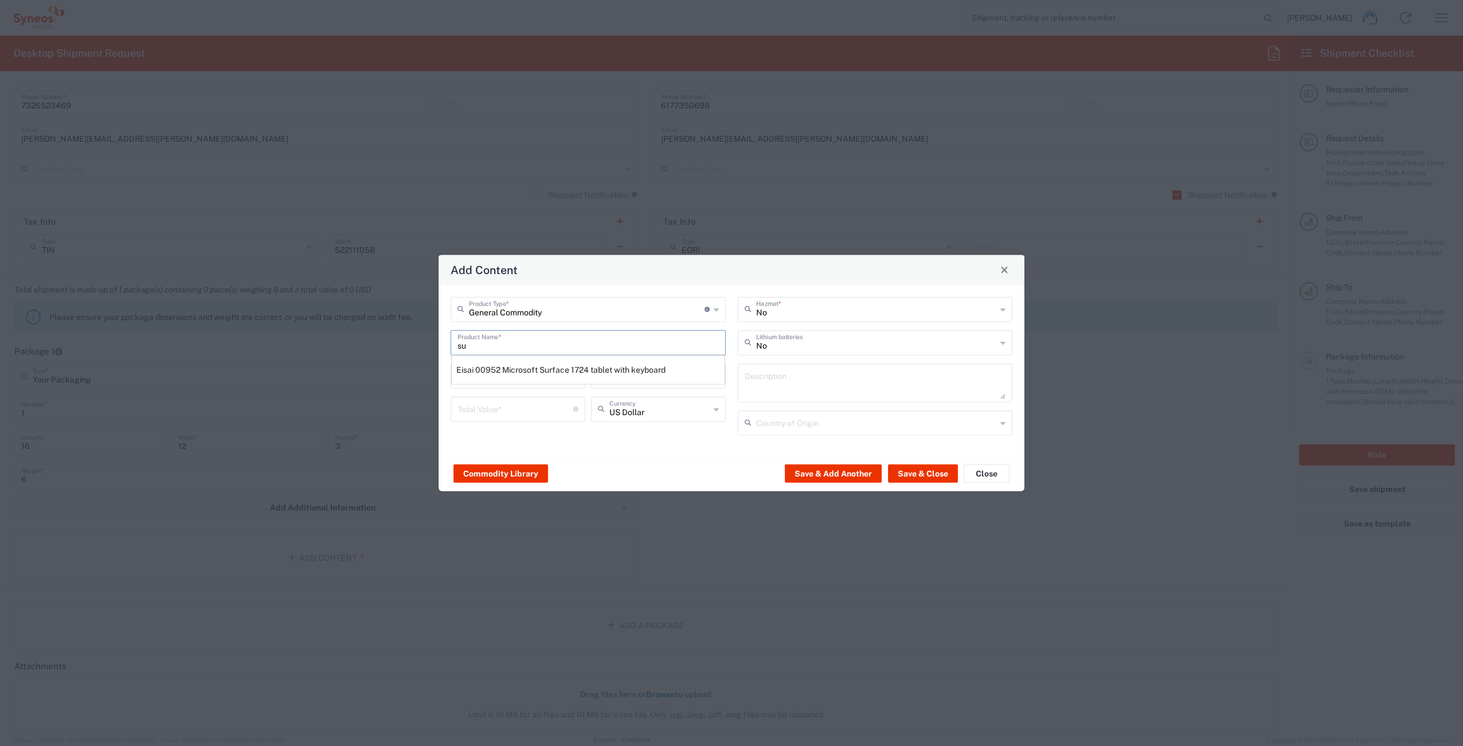
type input "s"
type input "Microsoft Surface Pro 4"
click at [819, 314] on input "text" at bounding box center [876, 308] width 241 height 20
click at [784, 279] on div "Add Content" at bounding box center [732, 270] width 586 height 30
type input "No"
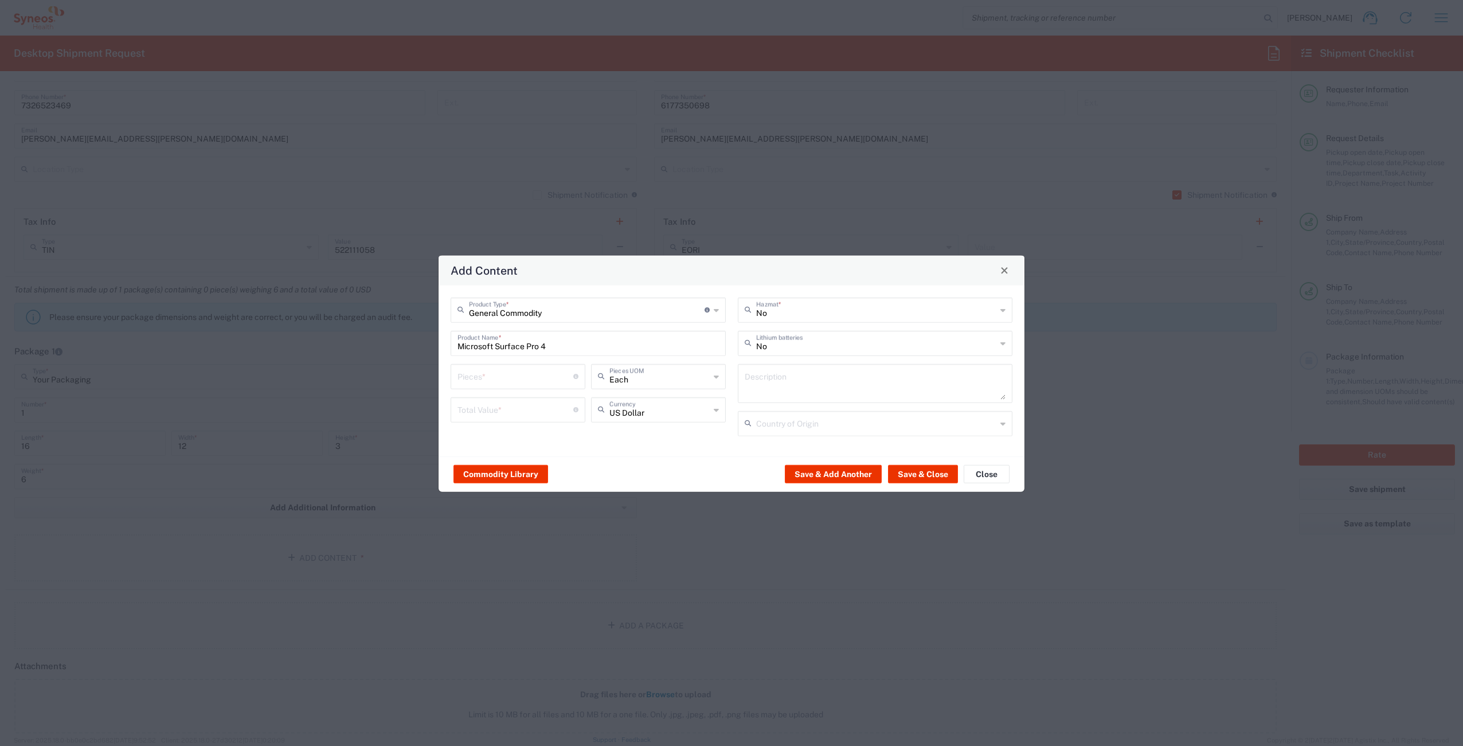
click at [823, 353] on div "No Lithium batteries" at bounding box center [875, 342] width 275 height 25
click at [791, 385] on span "Yes" at bounding box center [875, 387] width 273 height 18
type input "Yes"
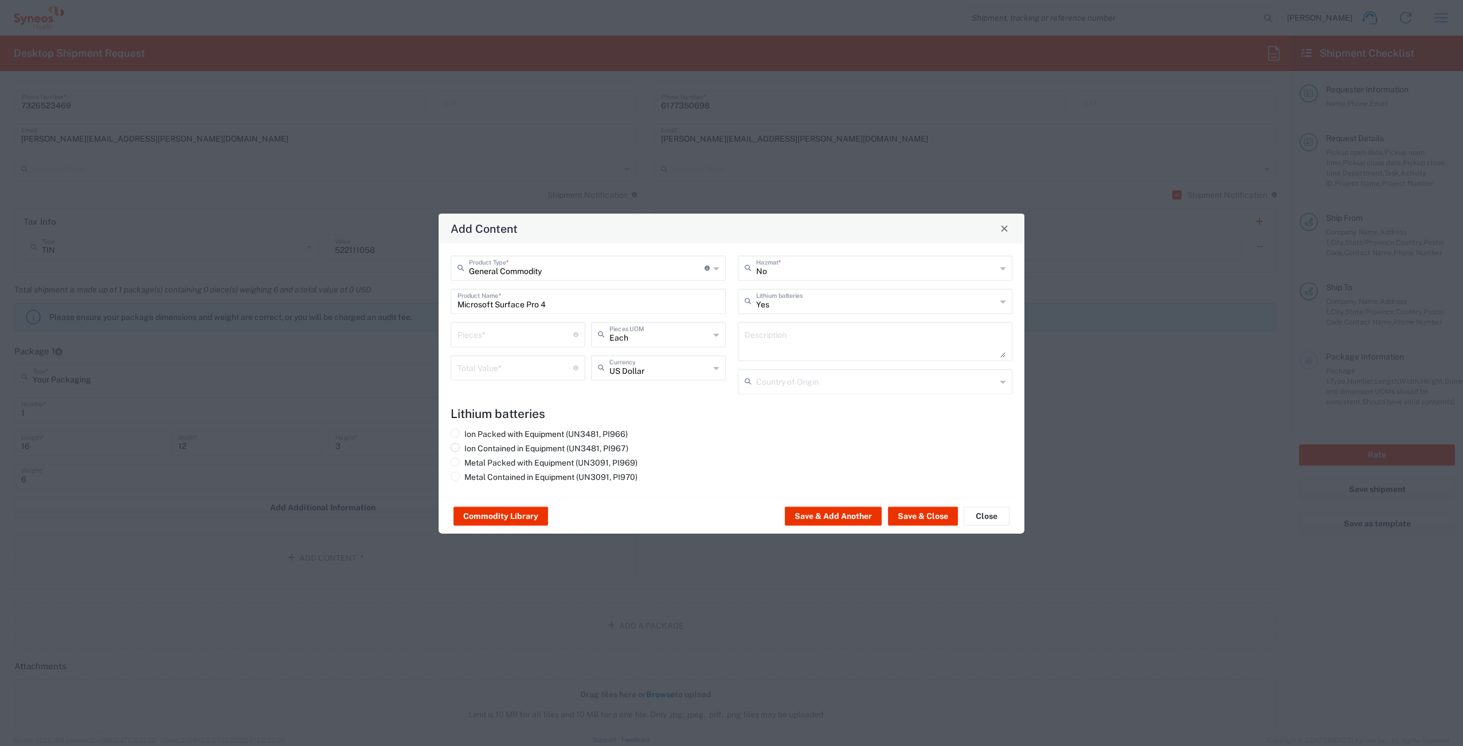
click at [469, 452] on label "Ion Contained in Equipment (UN3481, PI967)" at bounding box center [540, 448] width 178 height 10
click at [469, 450] on input "Ion Contained in Equipment (UN3481, PI967)" at bounding box center [467, 446] width 7 height 7
radio input "true"
click at [541, 333] on input "number" at bounding box center [516, 333] width 116 height 20
type input "1"
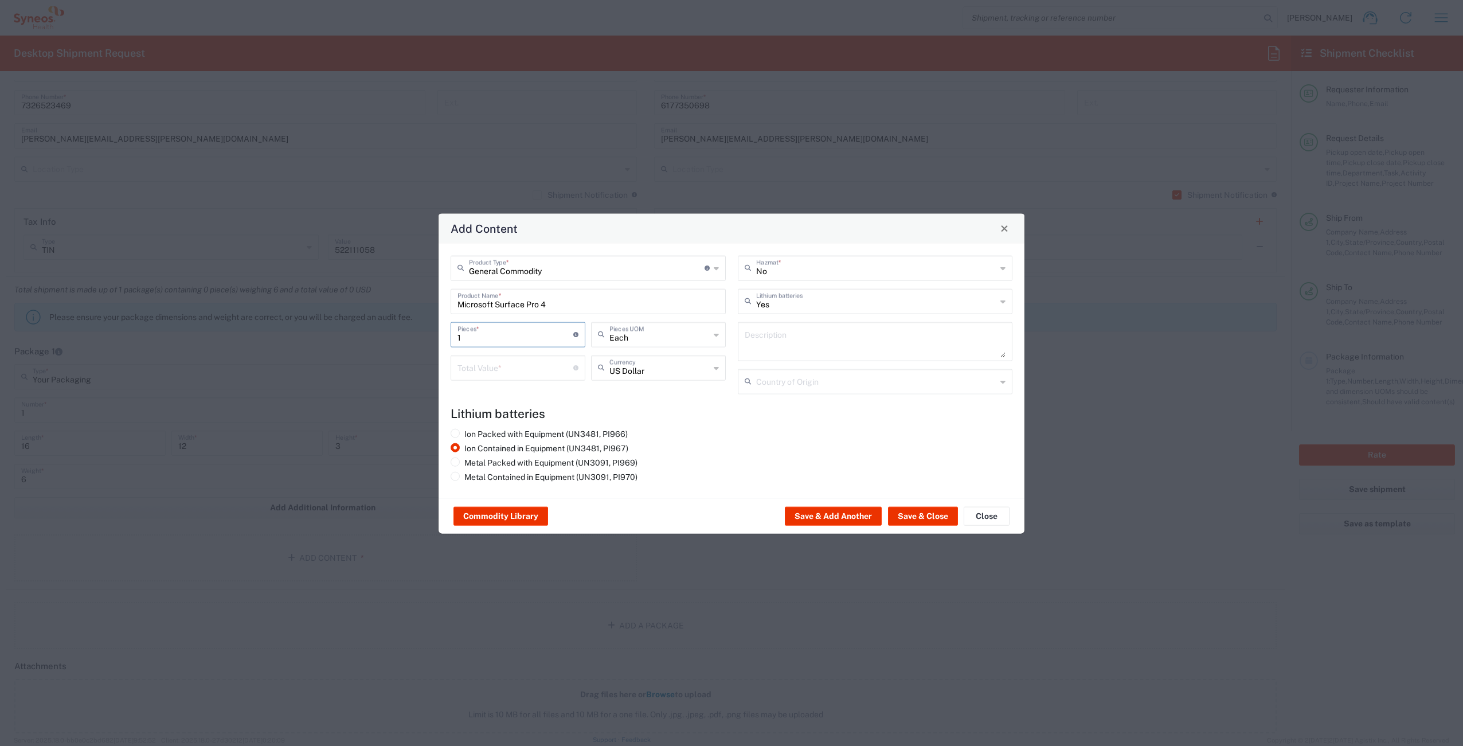
click at [506, 369] on input "number" at bounding box center [516, 367] width 116 height 20
type input "1000"
click at [913, 518] on button "Save & Close" at bounding box center [923, 516] width 70 height 18
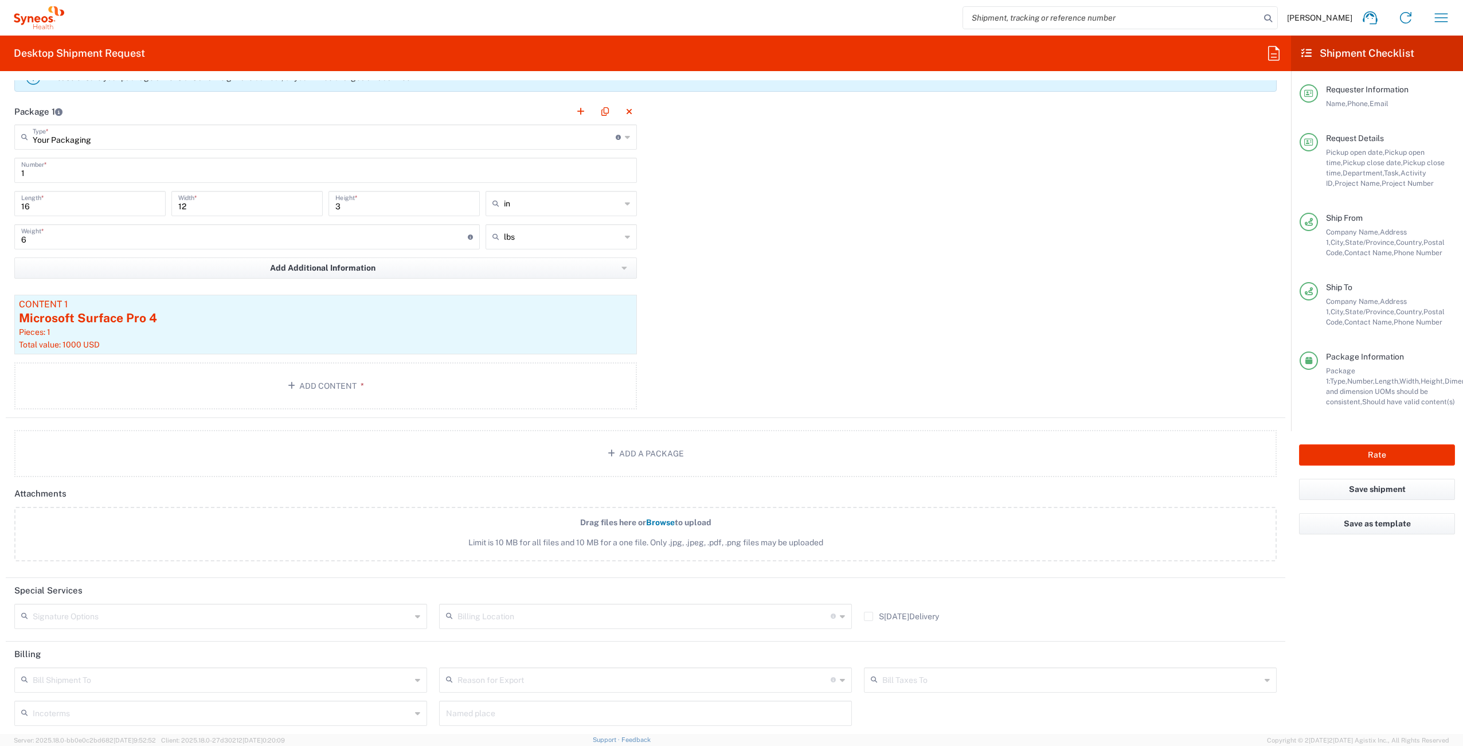
scroll to position [1116, 0]
click at [238, 622] on input "text" at bounding box center [222, 613] width 378 height 20
click at [194, 638] on span "Adult Signature Required" at bounding box center [219, 639] width 408 height 18
type input "Adult Signature Required"
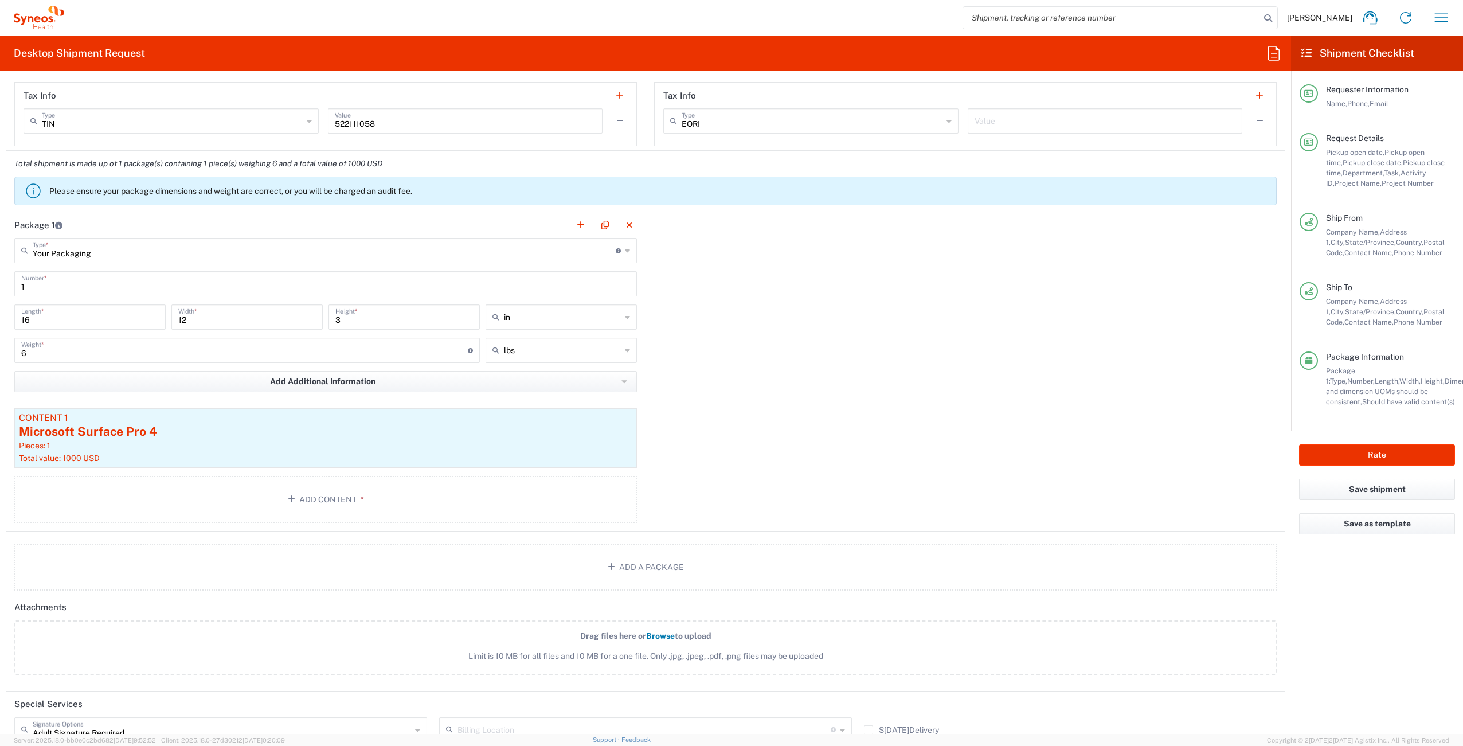
scroll to position [489, 0]
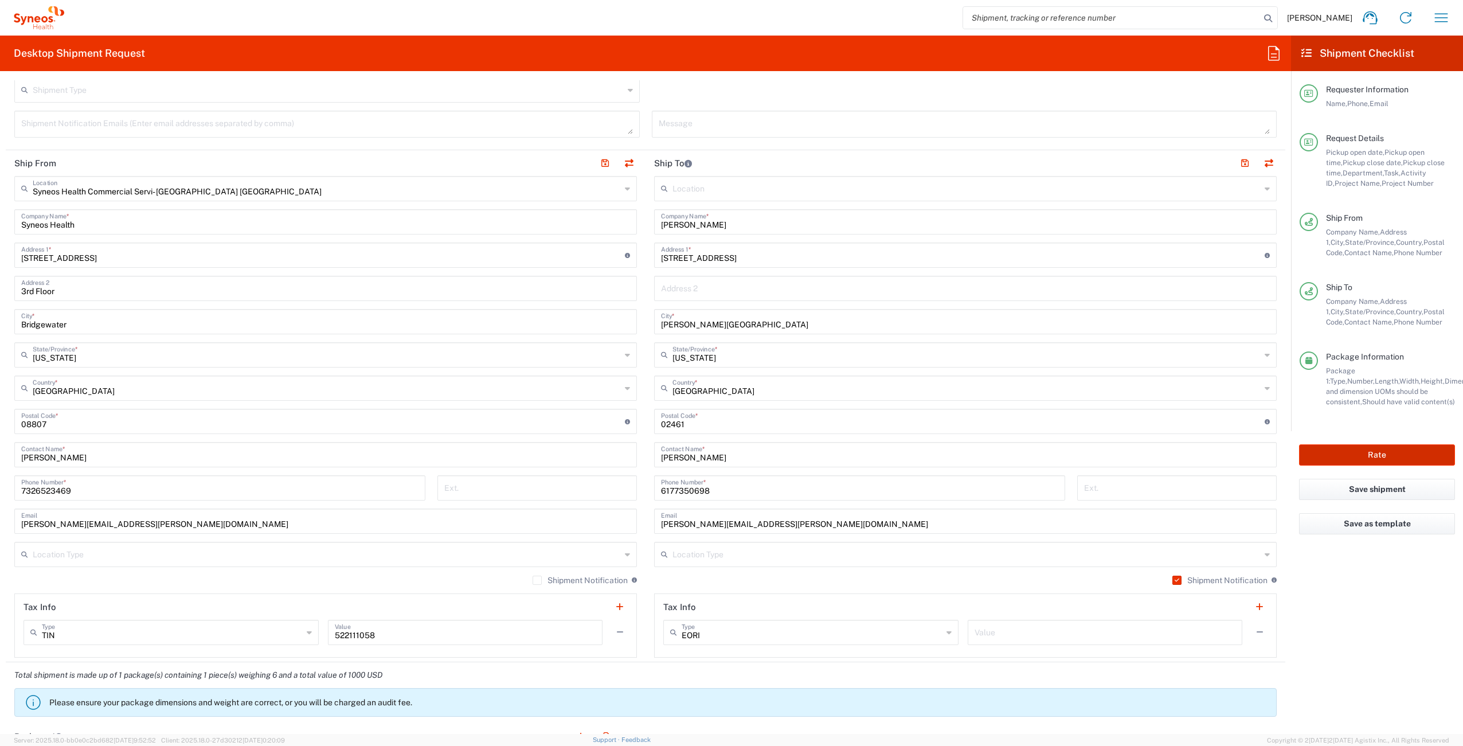
click at [1356, 456] on button "Rate" at bounding box center [1377, 454] width 156 height 21
type input "4510 DEPARTMENTAL EXPENSE"
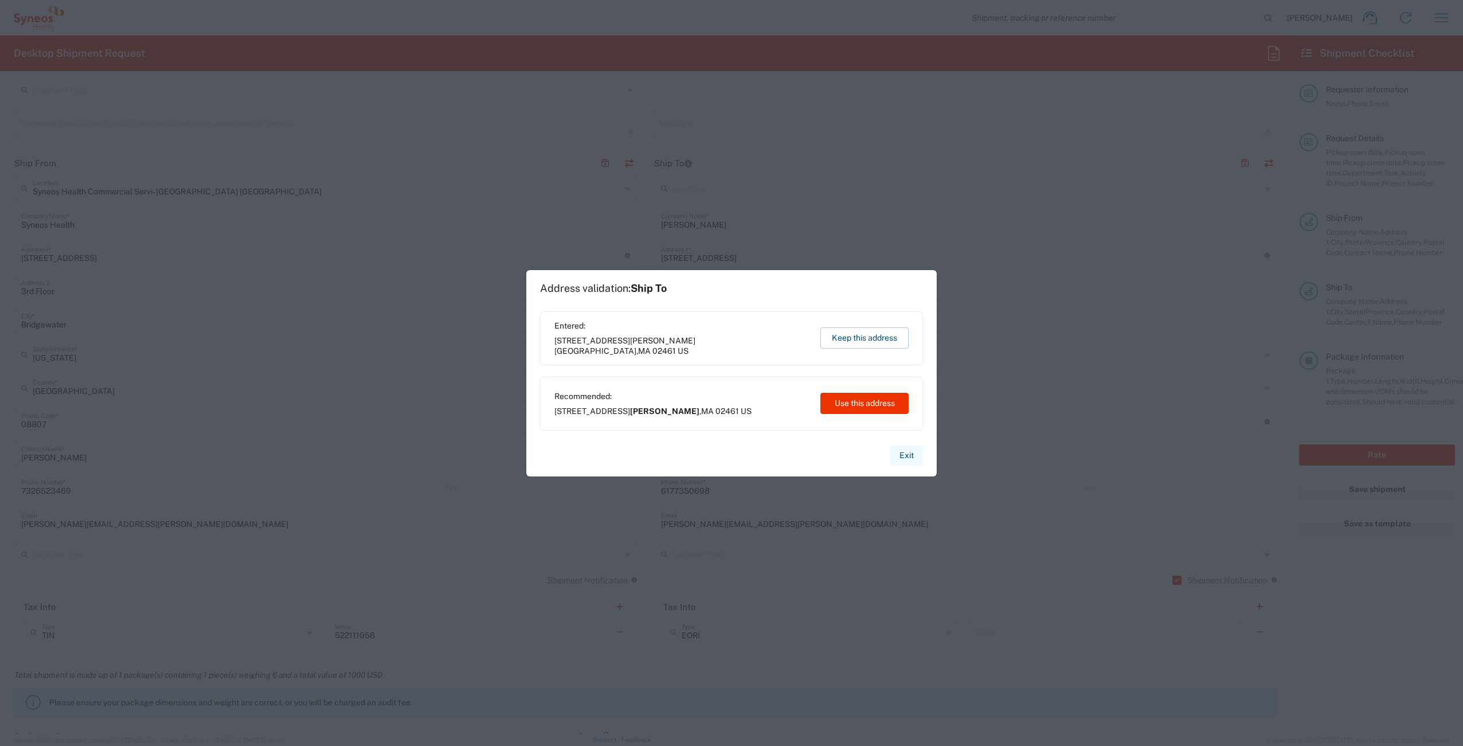
click at [911, 456] on button "Exit" at bounding box center [906, 456] width 33 height 20
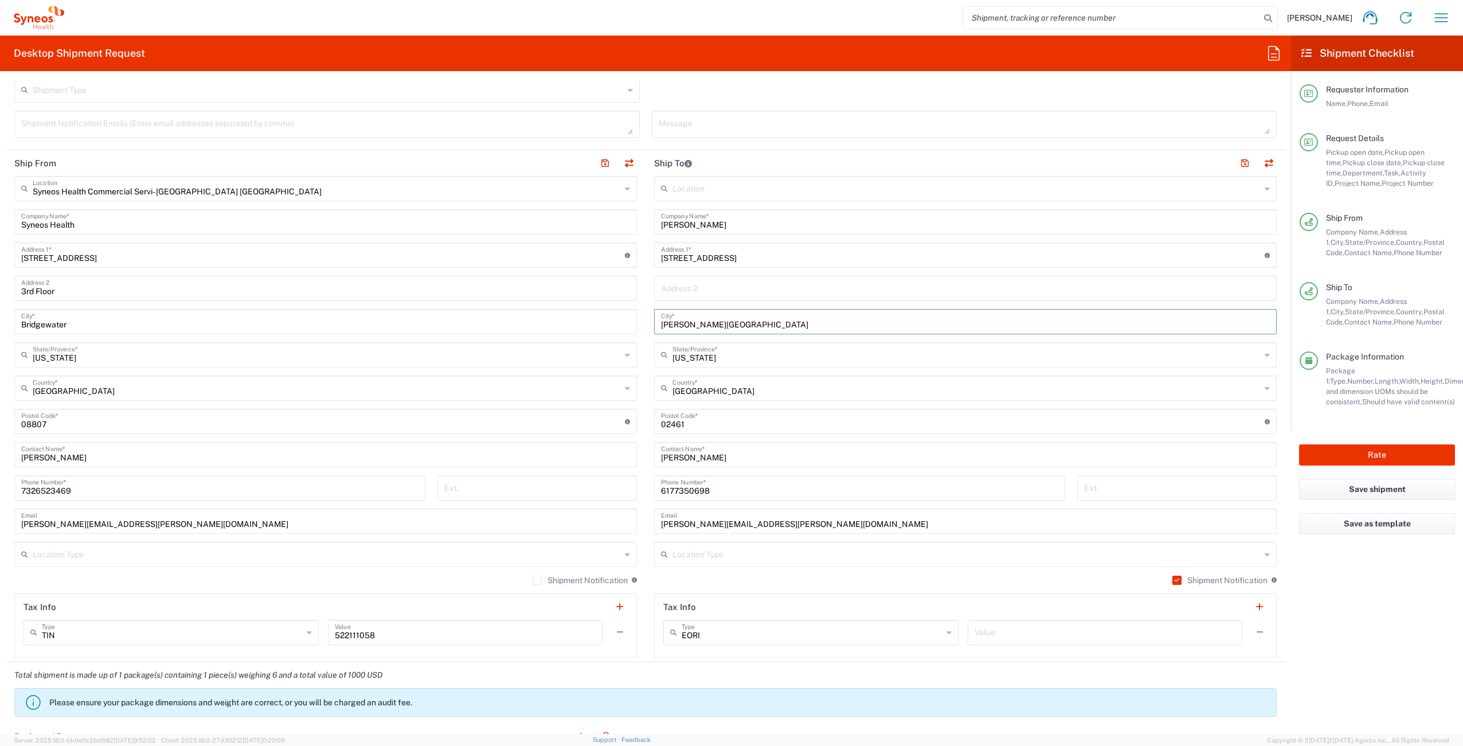
click at [713, 321] on input "[PERSON_NAME][GEOGRAPHIC_DATA]" at bounding box center [965, 321] width 609 height 20
type input "[PERSON_NAME]"
click at [865, 92] on div "Shipment Type Batch Regular" at bounding box center [646, 93] width 1275 height 33
click at [753, 581] on div "Shipment Notification If checked, a shipment notification email will be sent to…" at bounding box center [965, 584] width 623 height 18
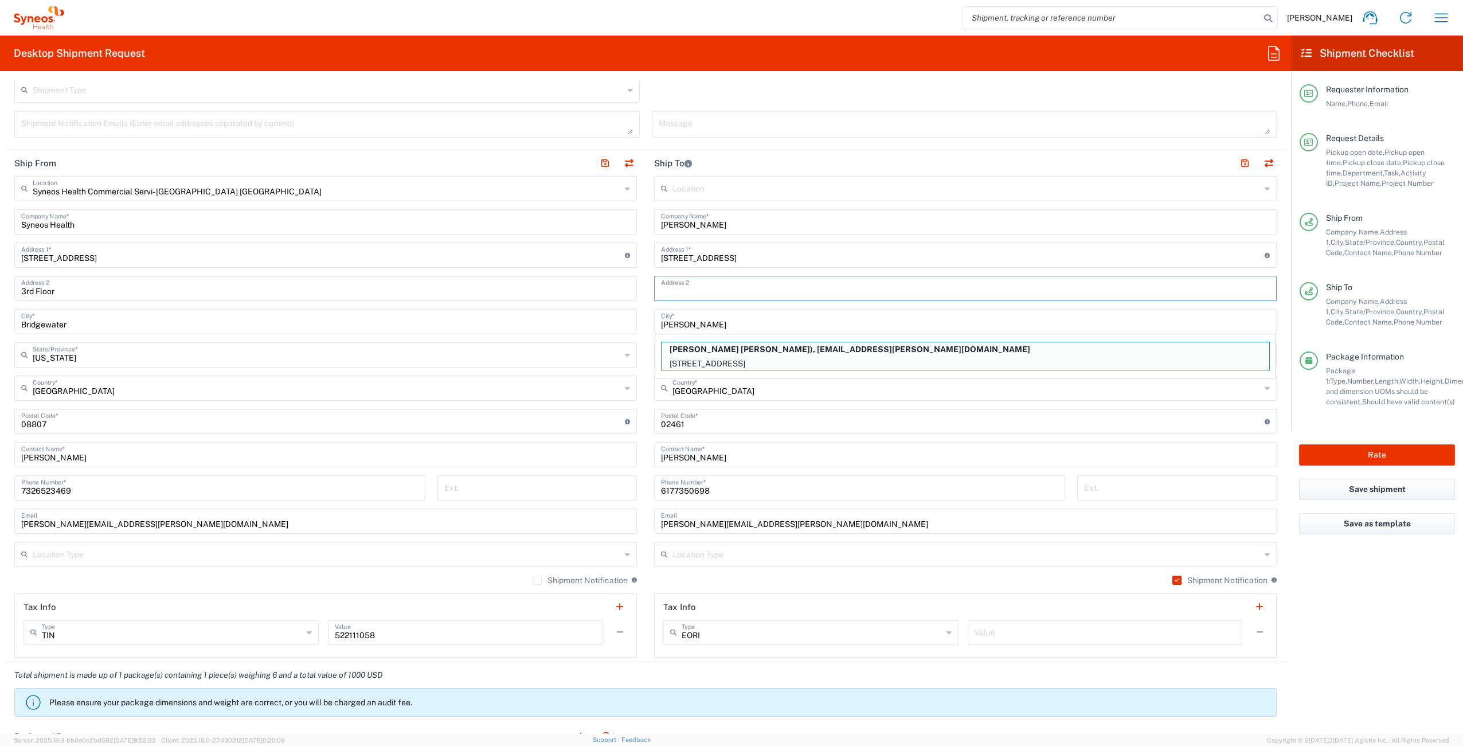
click at [843, 288] on input "text" at bounding box center [965, 288] width 609 height 20
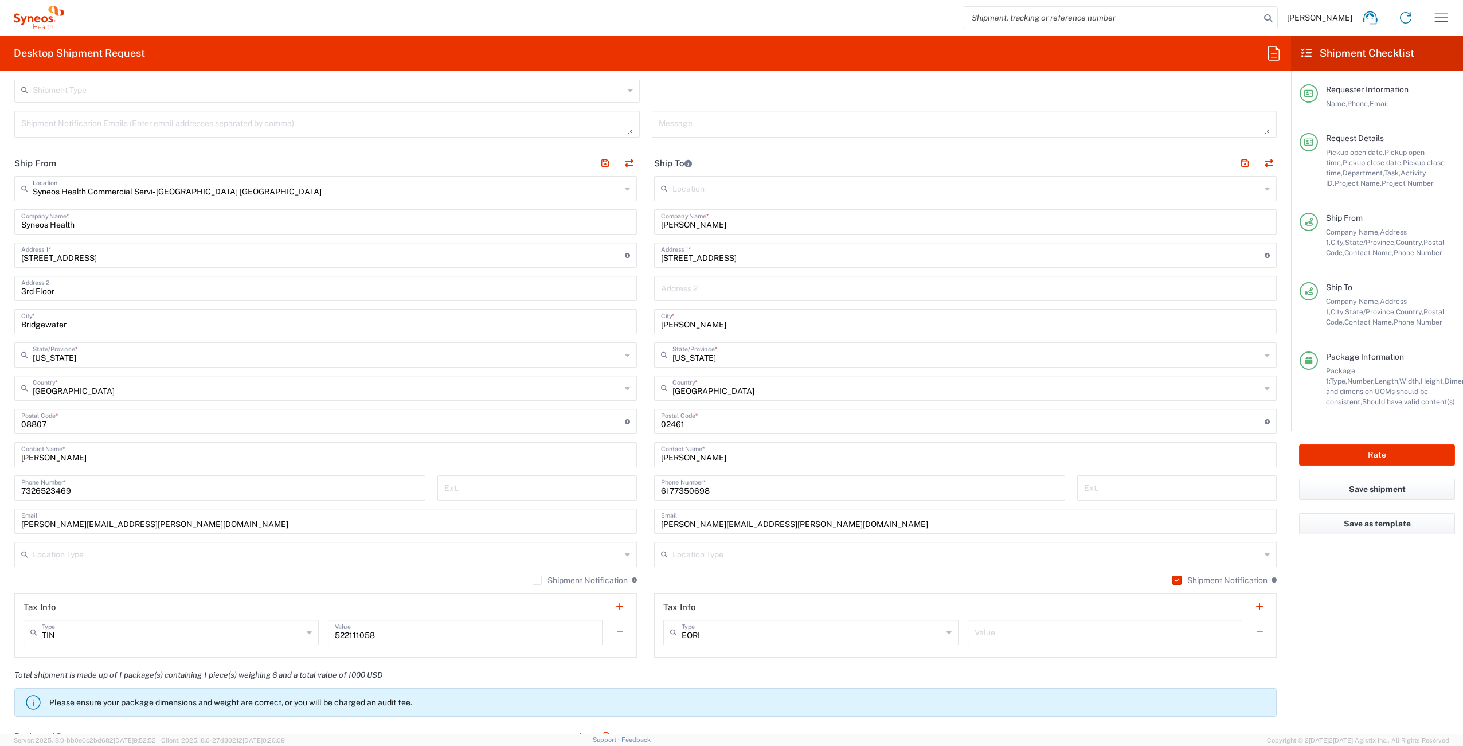
click at [1130, 91] on div "Shipment Type Batch Regular" at bounding box center [646, 93] width 1275 height 33
click at [1237, 162] on button "button" at bounding box center [1245, 163] width 16 height 16
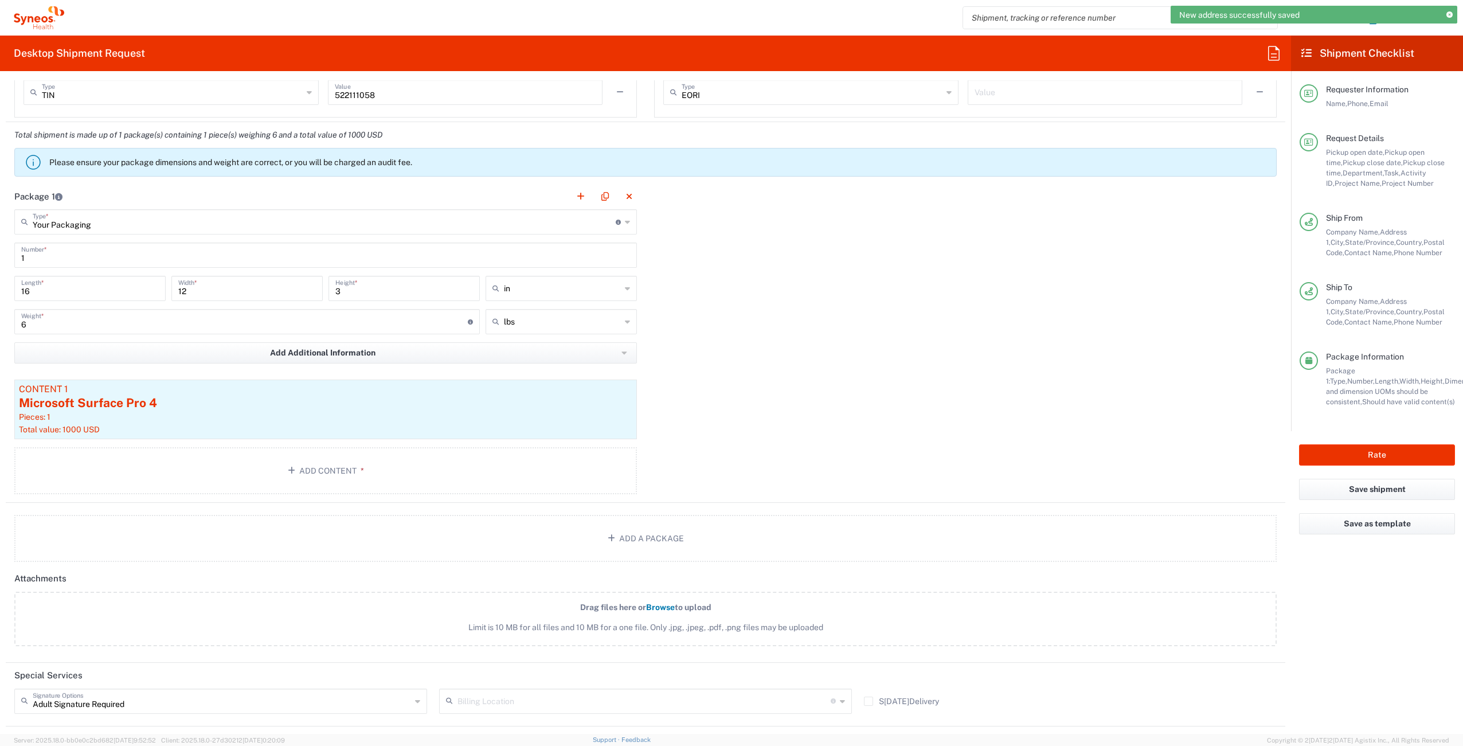
scroll to position [1193, 0]
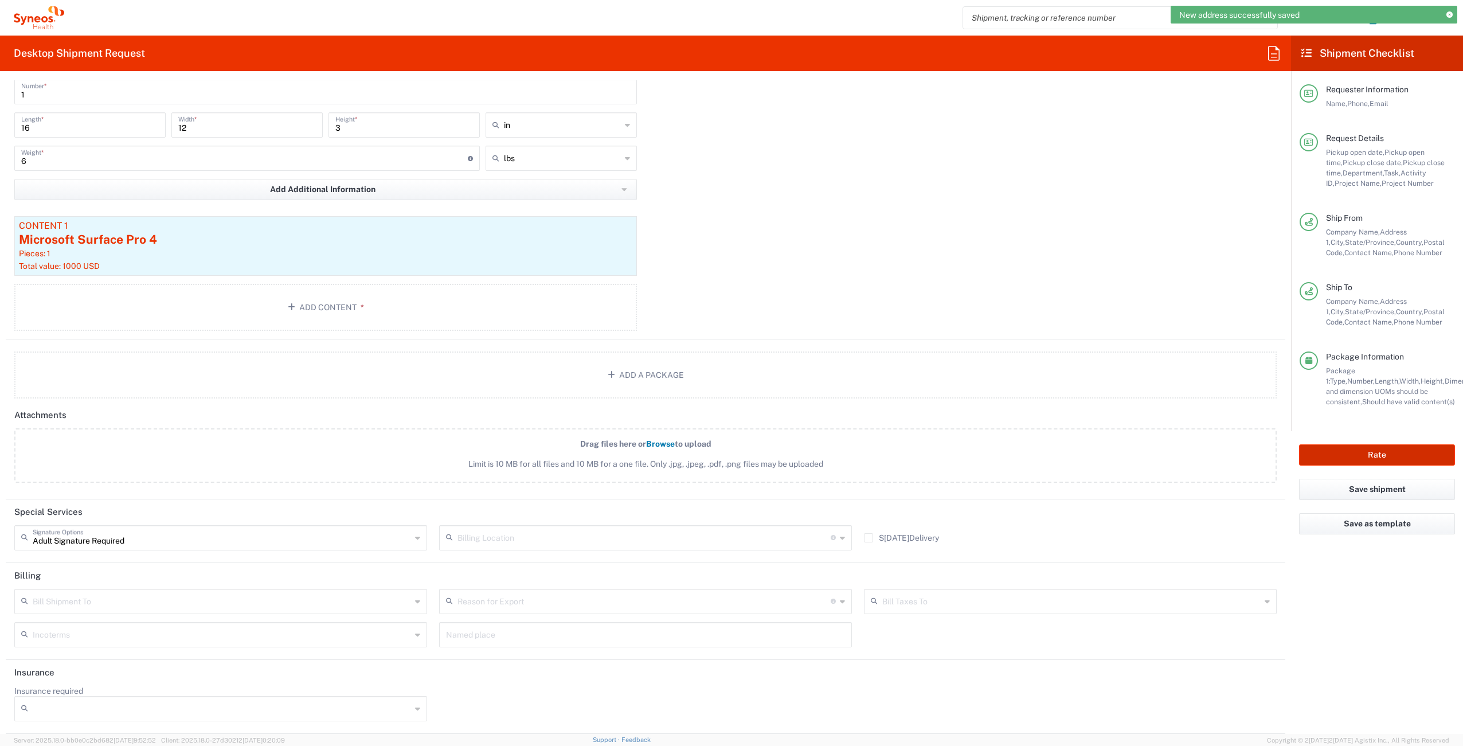
click at [1323, 460] on button "Rate" at bounding box center [1377, 454] width 156 height 21
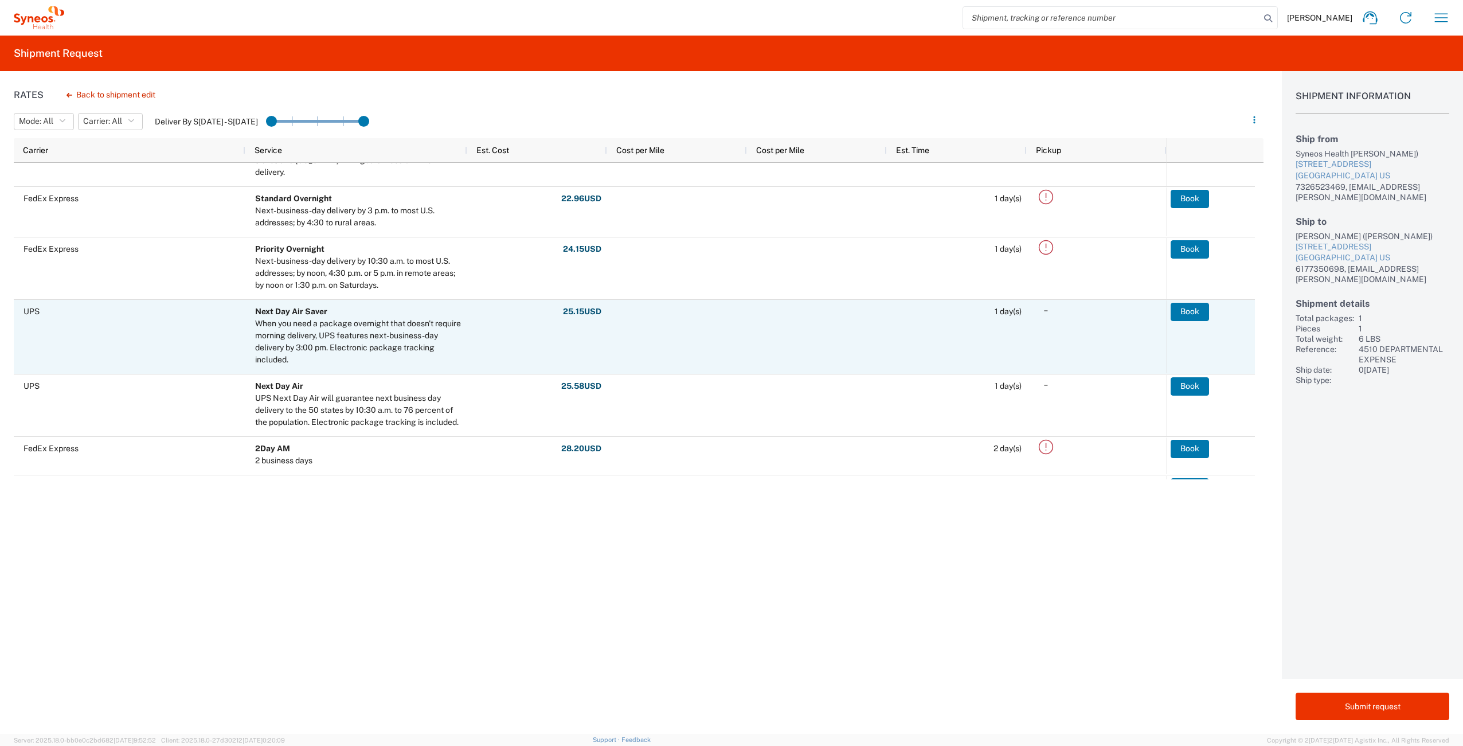
scroll to position [266, 0]
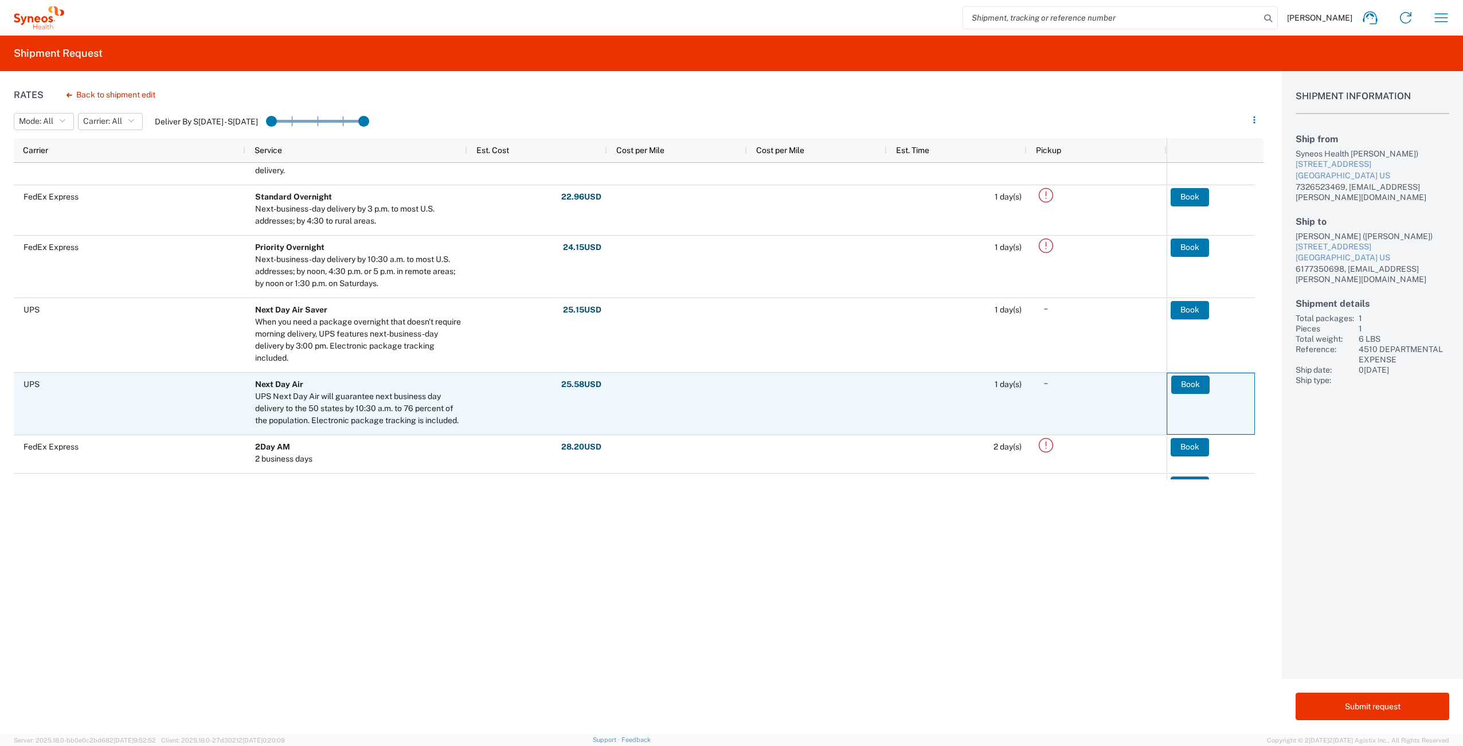
click at [1210, 385] on agx-ag-table-action-cell "Book" at bounding box center [1210, 403] width 87 height 61
click at [1192, 389] on button "Book" at bounding box center [1190, 385] width 38 height 18
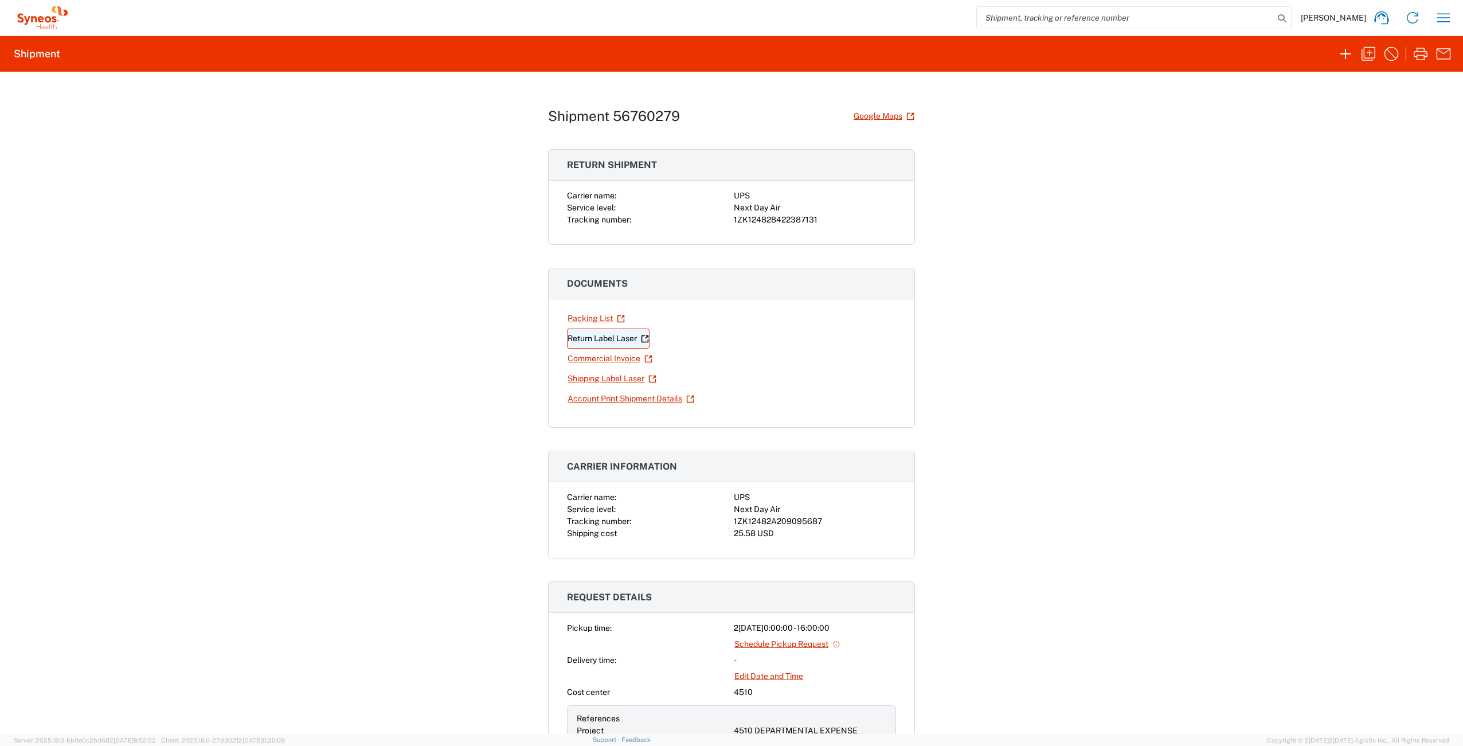
click at [586, 341] on link "Return Label Laser" at bounding box center [608, 339] width 83 height 20
click at [601, 380] on link "Shipping Label Laser" at bounding box center [612, 379] width 90 height 20
click at [1434, 22] on button "button" at bounding box center [1443, 17] width 23 height 23
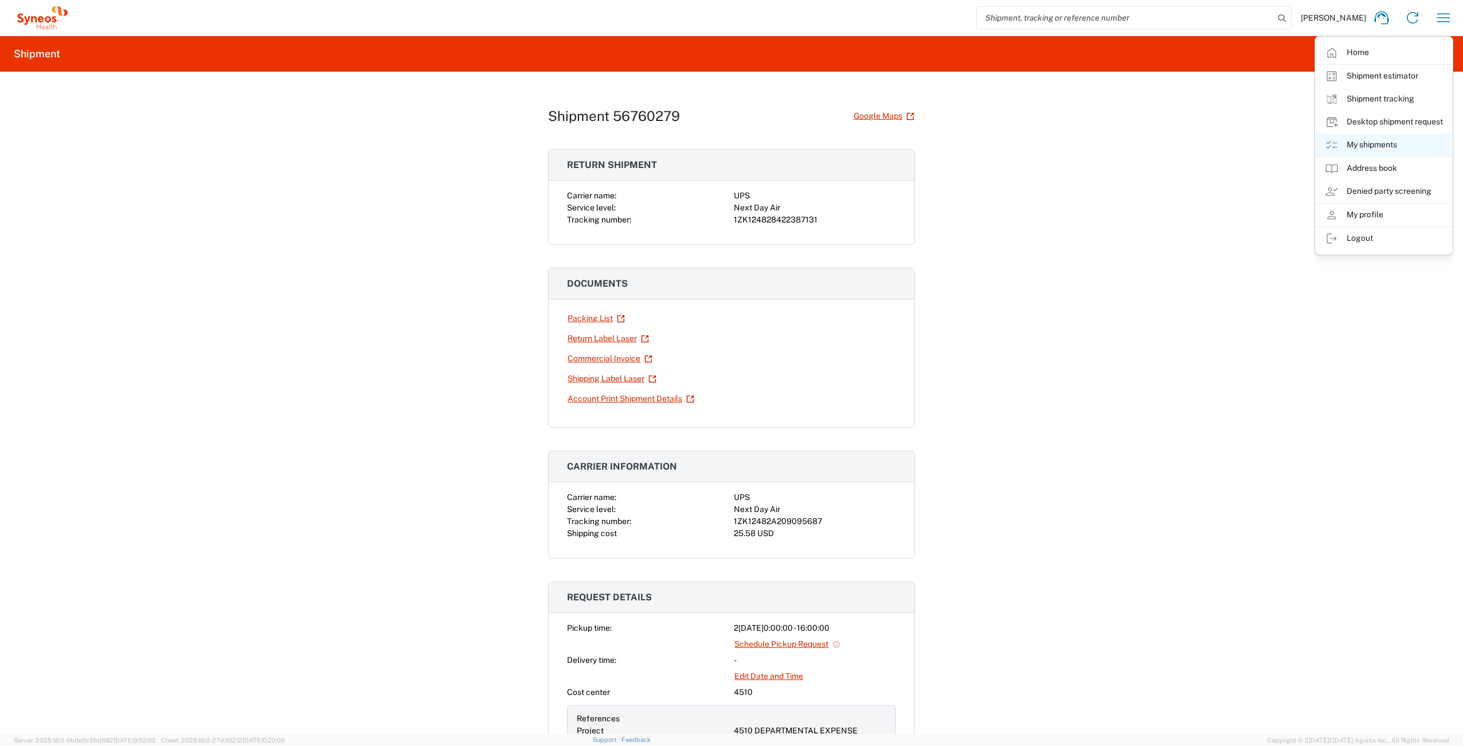
click at [1402, 139] on link "My shipments" at bounding box center [1384, 145] width 136 height 23
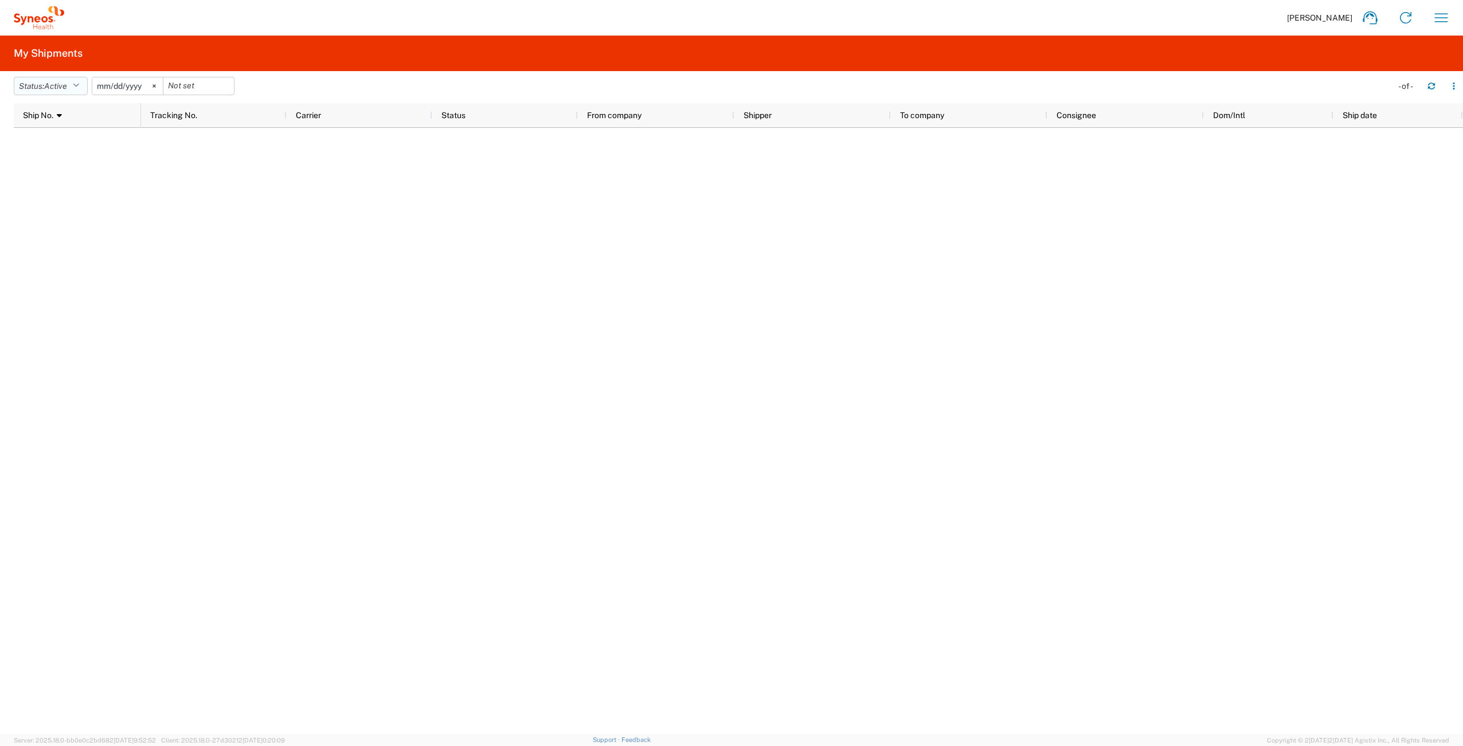
click at [59, 84] on span "Active" at bounding box center [55, 85] width 23 height 9
click at [69, 145] on span "All" at bounding box center [81, 147] width 134 height 18
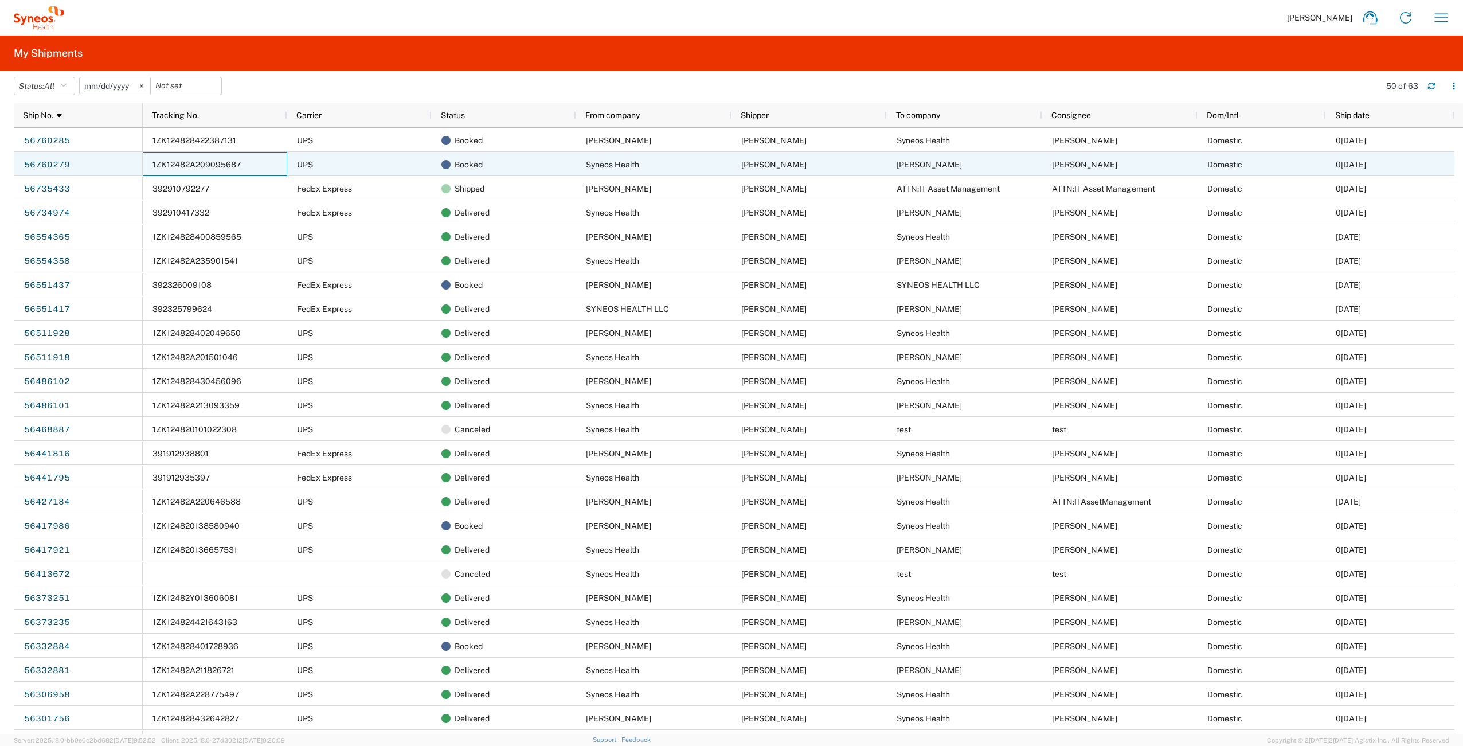
click at [223, 165] on span "1ZK12482A209095687" at bounding box center [197, 164] width 88 height 9
click at [199, 165] on span "1ZK12482A209095687" at bounding box center [197, 164] width 88 height 9
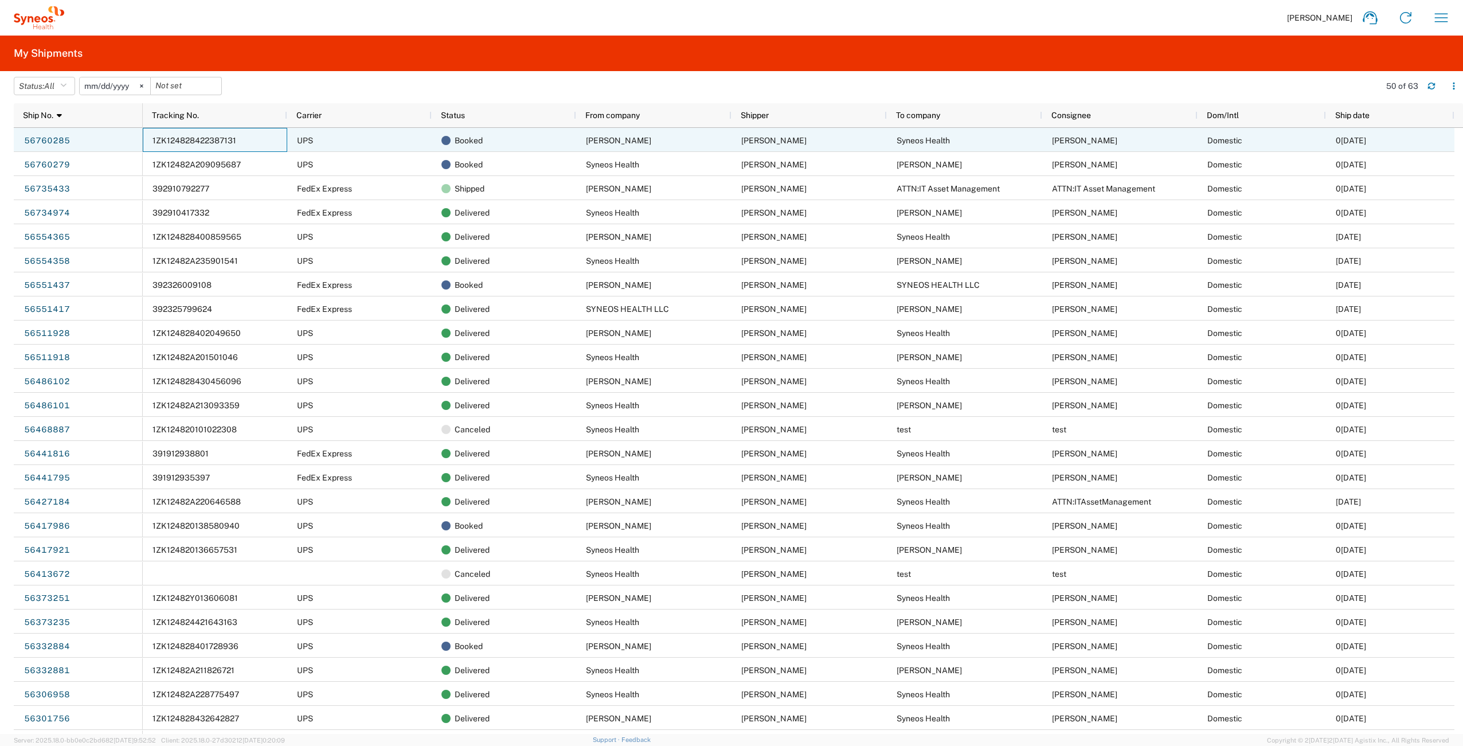
click at [220, 140] on span "1ZK124828422387131" at bounding box center [195, 140] width 84 height 9
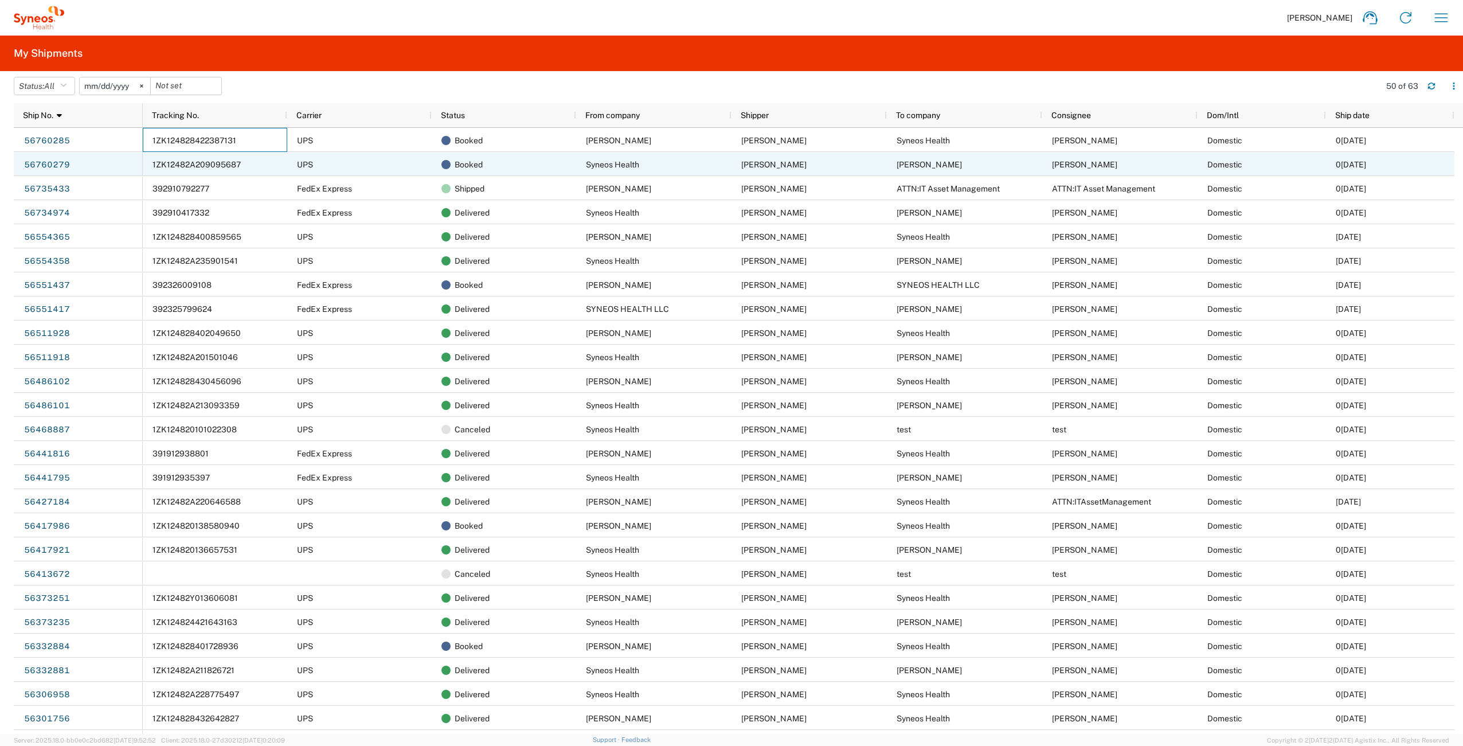
click at [209, 164] on span "1ZK12482A209095687" at bounding box center [197, 164] width 88 height 9
click at [60, 166] on link "56760279" at bounding box center [47, 165] width 47 height 18
